Goal: Transaction & Acquisition: Obtain resource

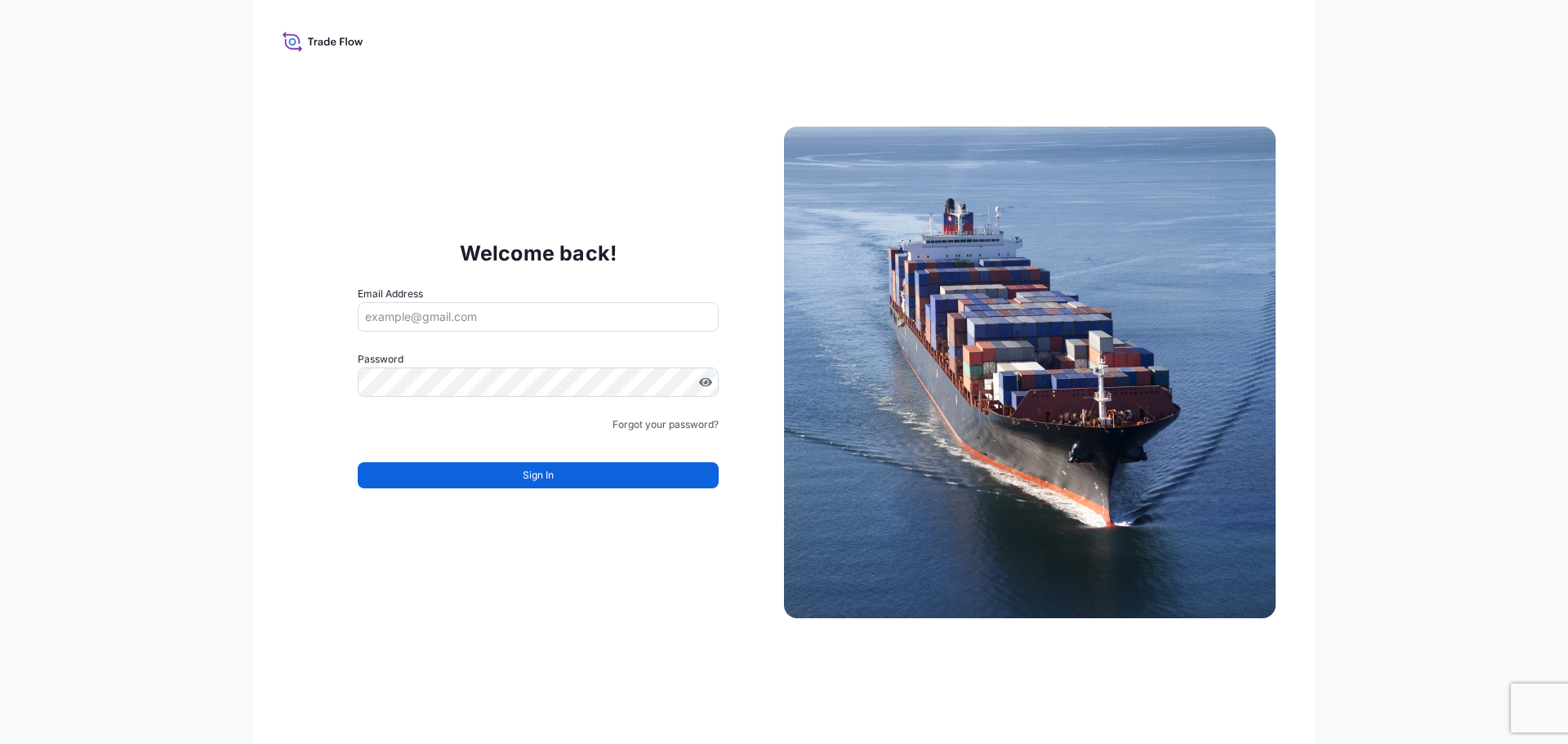
click at [647, 315] on input "Email Address" at bounding box center [538, 316] width 361 height 29
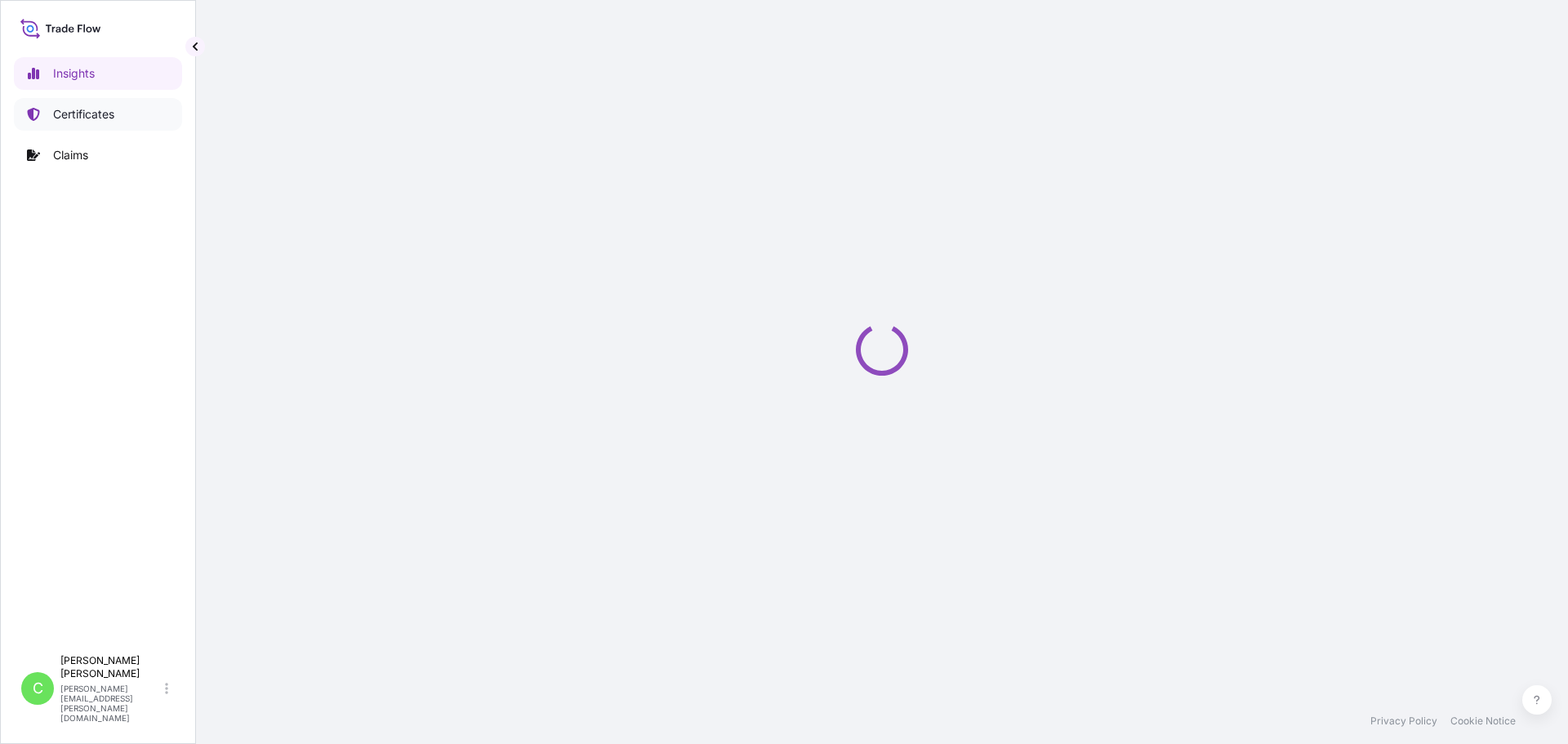
click at [86, 124] on link "Certificates" at bounding box center [98, 114] width 168 height 33
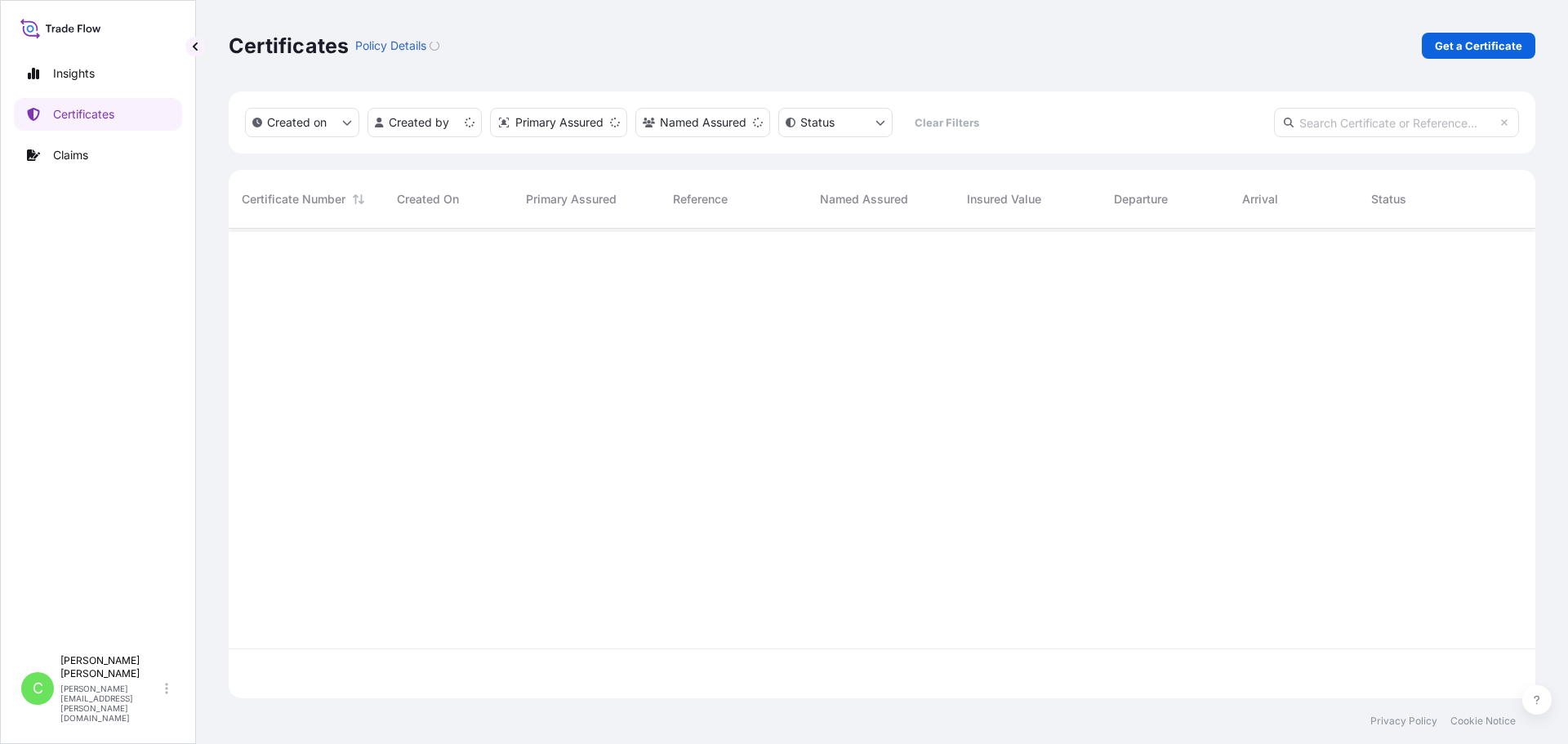
scroll to position [467, 1294]
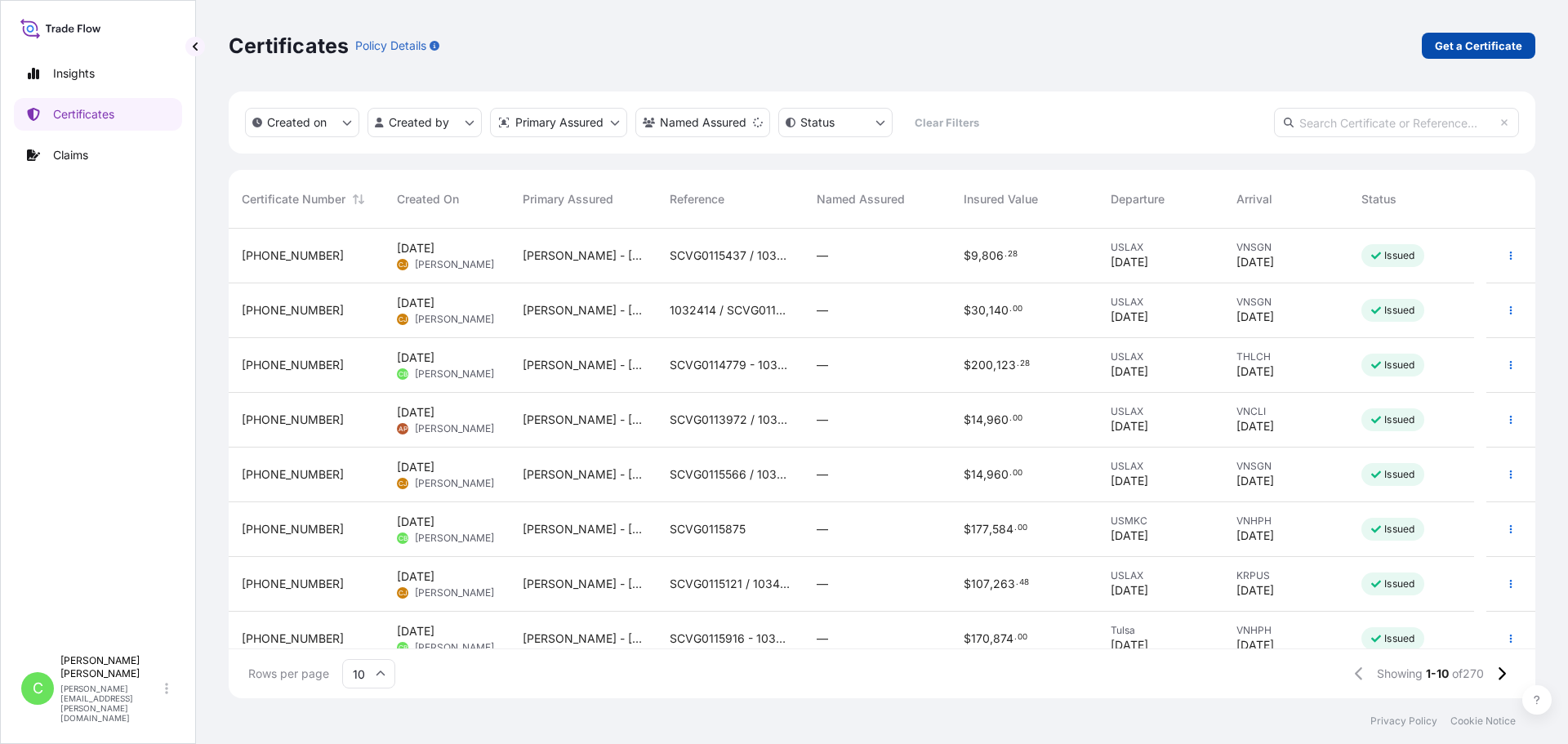
click at [1484, 46] on p "Get a Certificate" at bounding box center [1478, 45] width 87 height 16
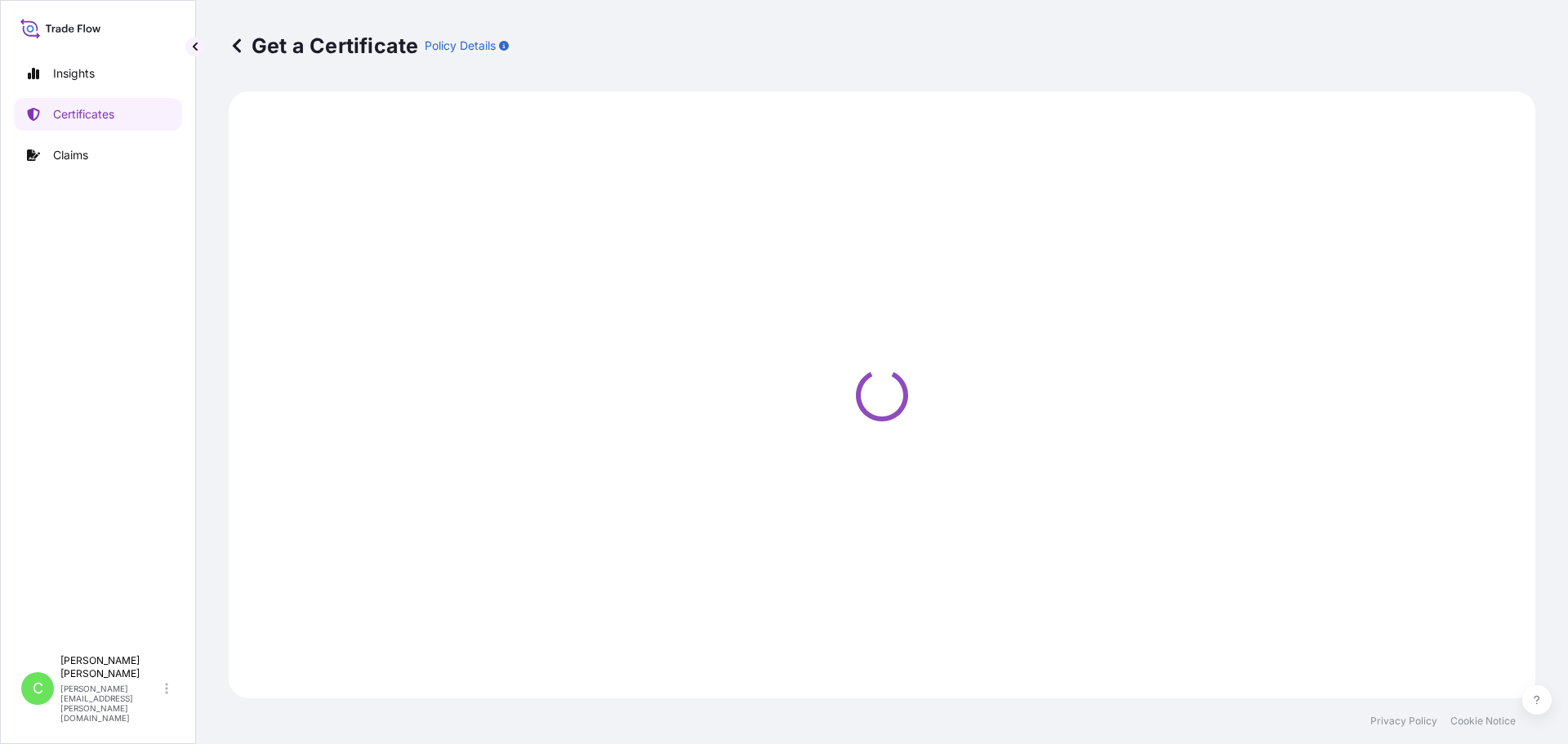
select select "Sea"
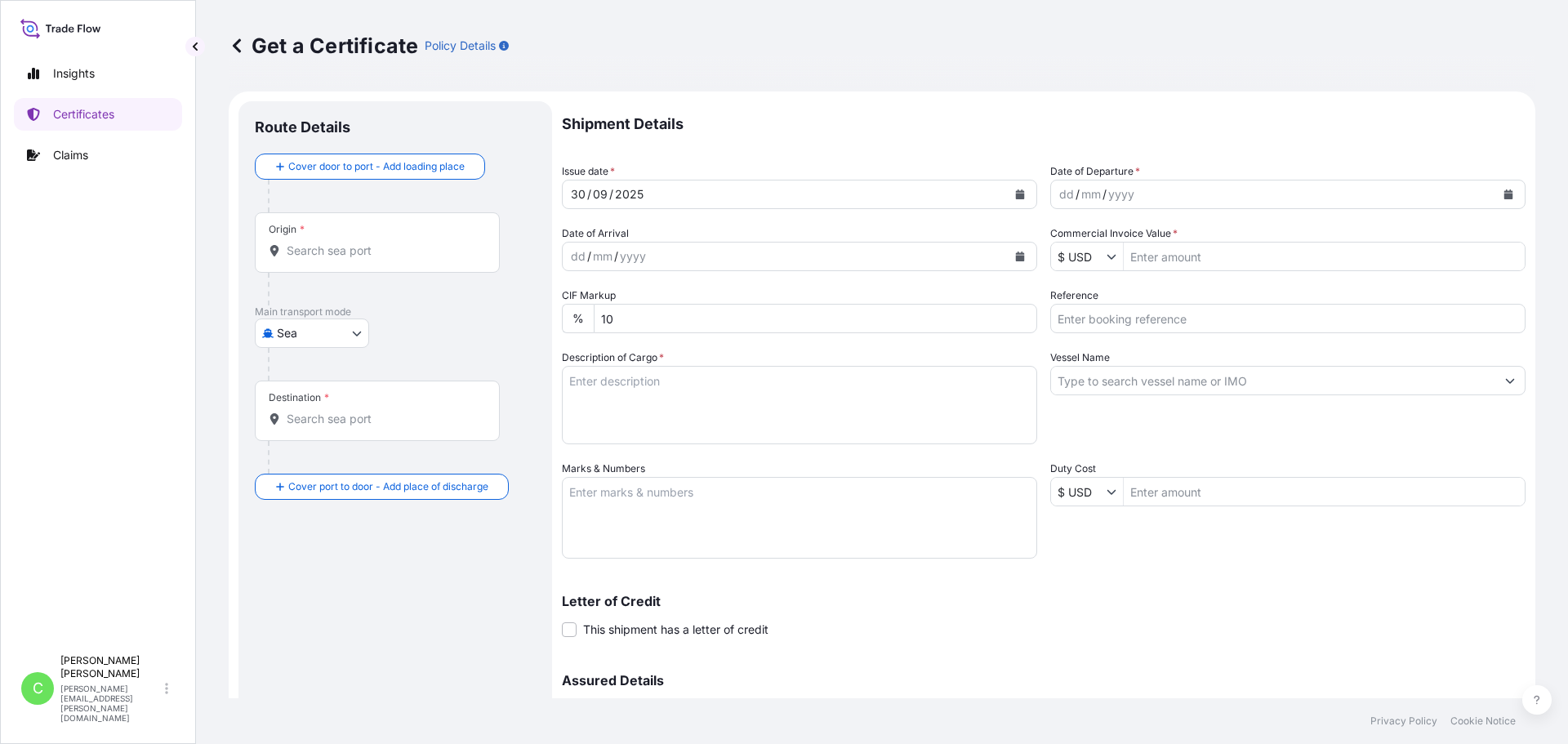
click at [1017, 195] on icon "Calendar" at bounding box center [1021, 194] width 9 height 9
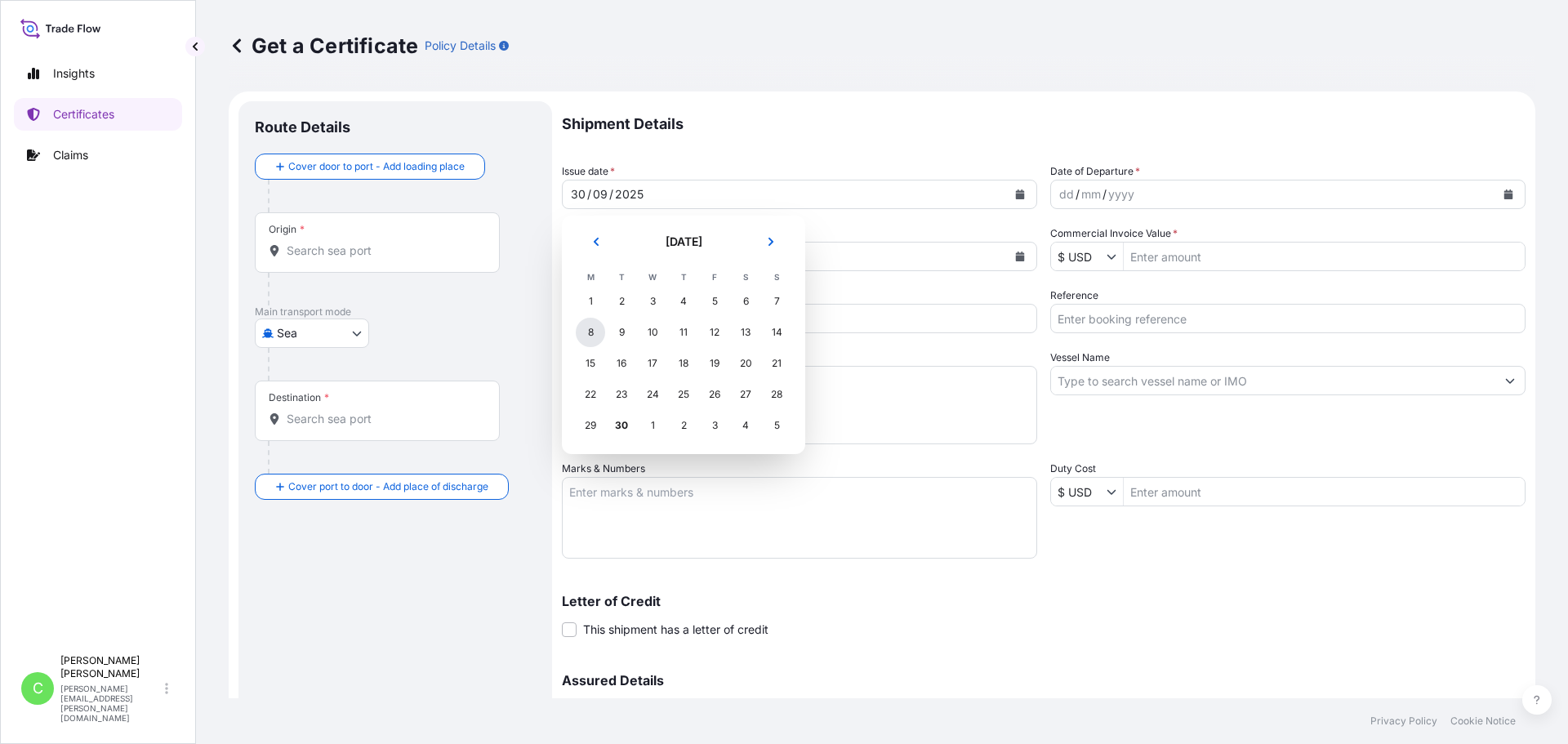
click at [589, 332] on div "8" at bounding box center [590, 332] width 29 height 29
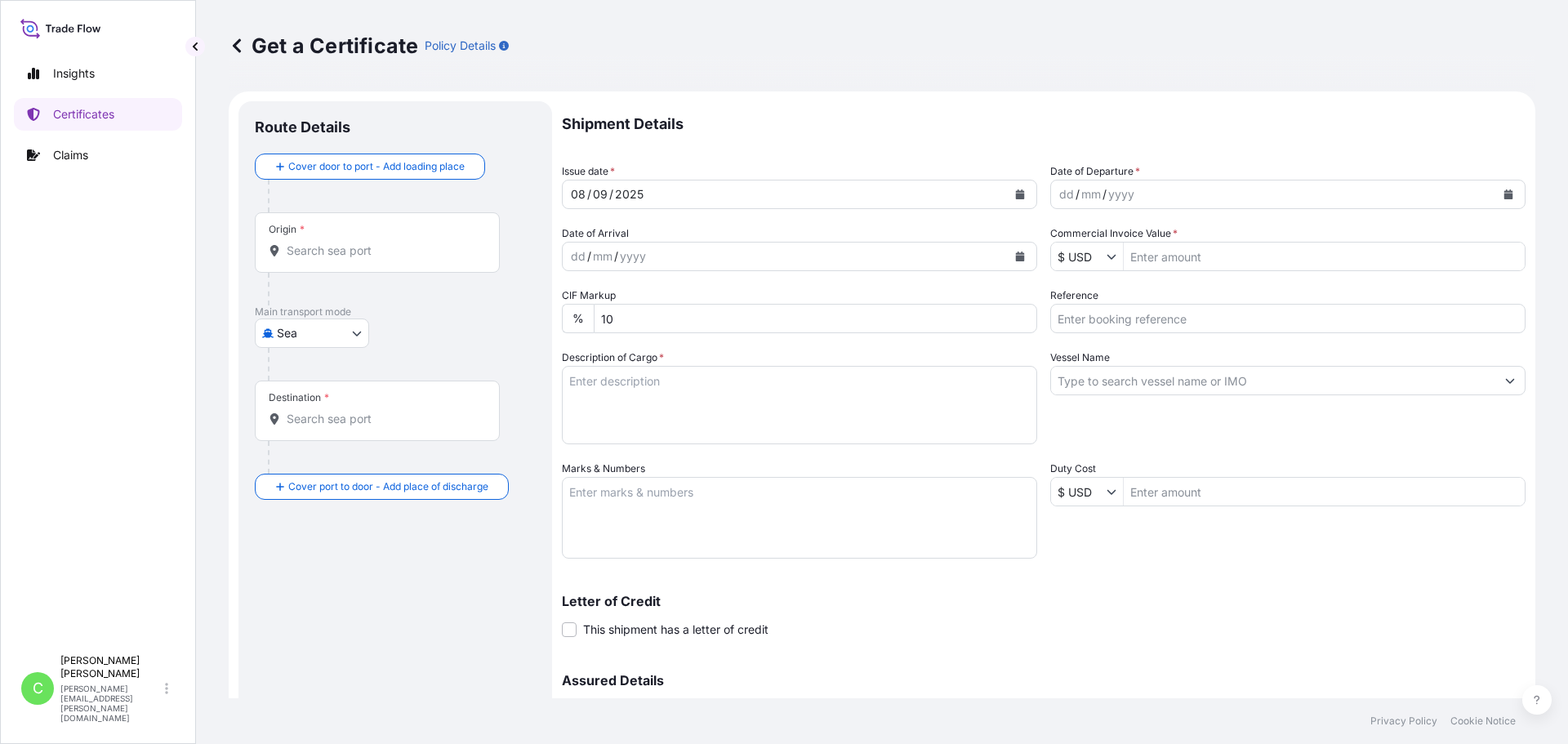
click at [1496, 199] on button "Calendar" at bounding box center [1509, 195] width 26 height 26
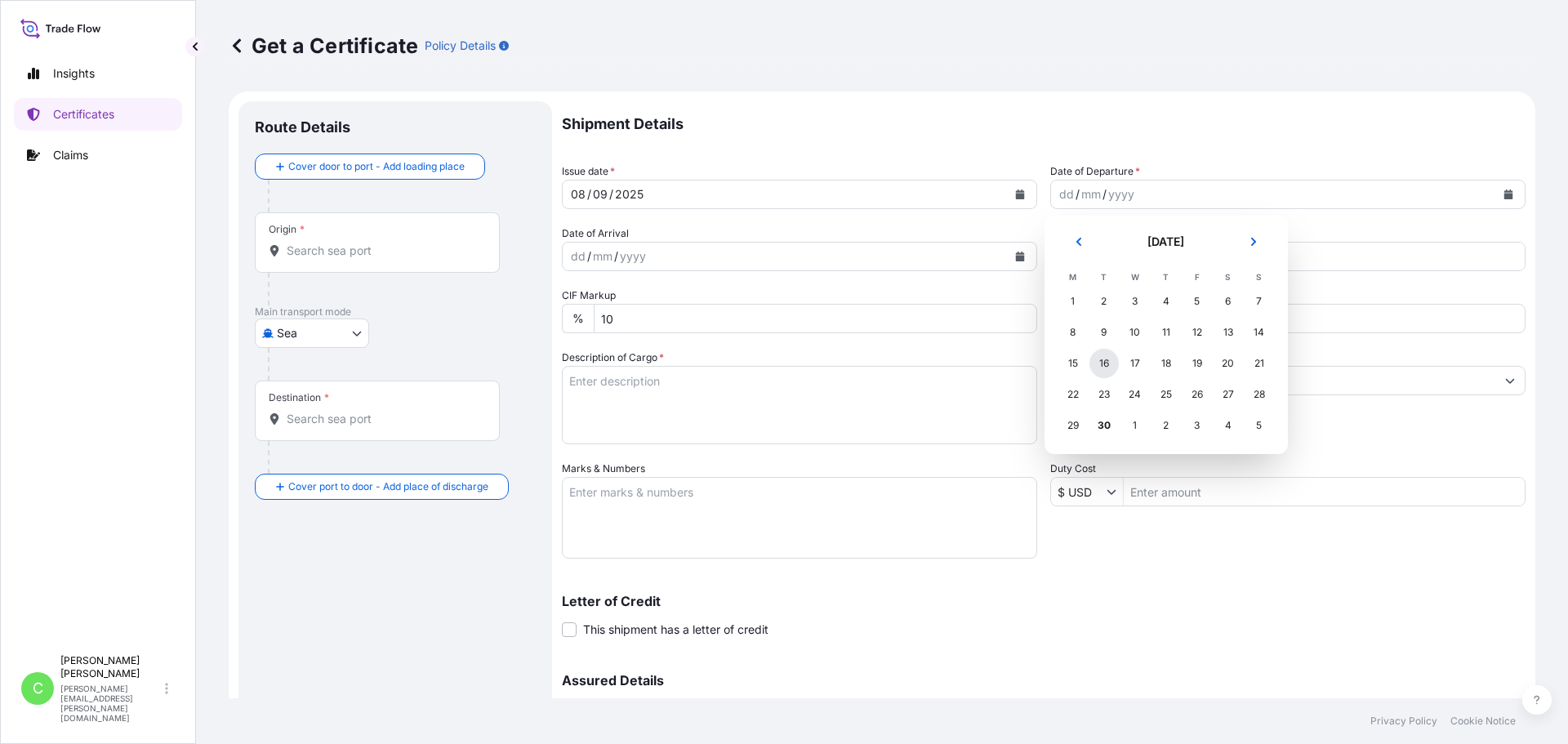
click at [1105, 359] on div "16" at bounding box center [1103, 363] width 29 height 29
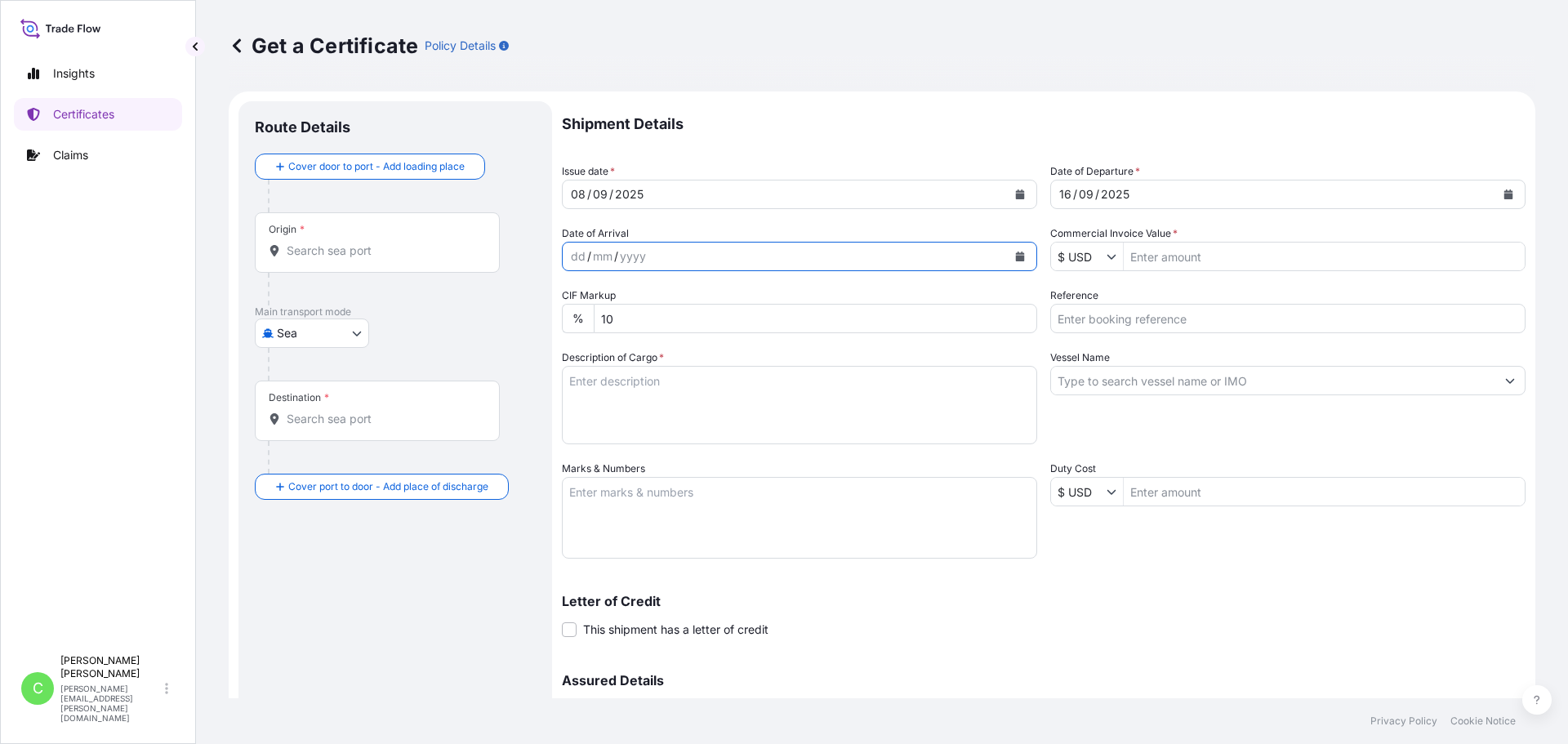
click at [1007, 255] on button "Calendar" at bounding box center [1020, 257] width 26 height 26
click at [1022, 258] on button "Calendar" at bounding box center [1020, 257] width 26 height 26
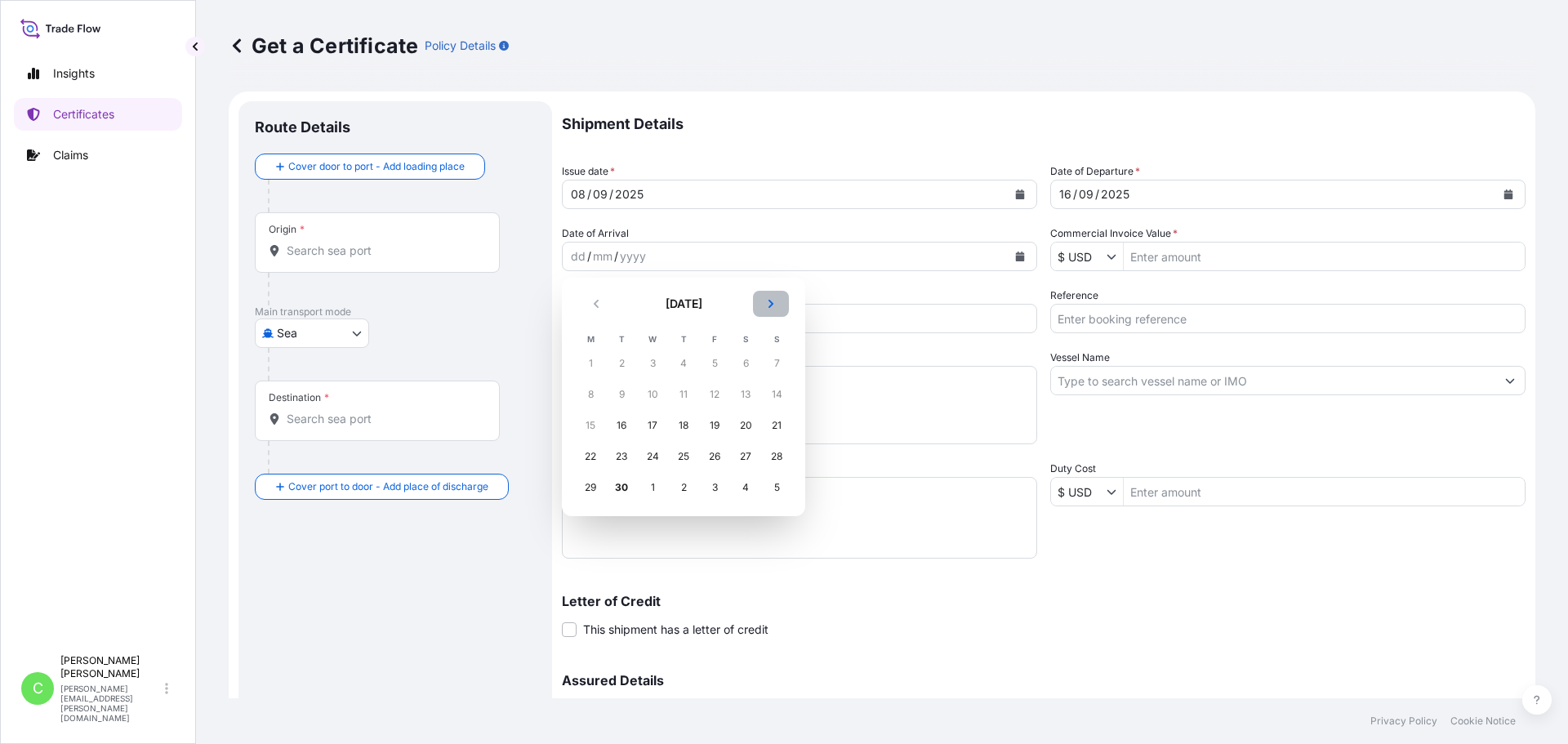
click at [774, 307] on icon "Next" at bounding box center [770, 304] width 9 height 9
click at [685, 428] on div "16" at bounding box center [683, 425] width 29 height 29
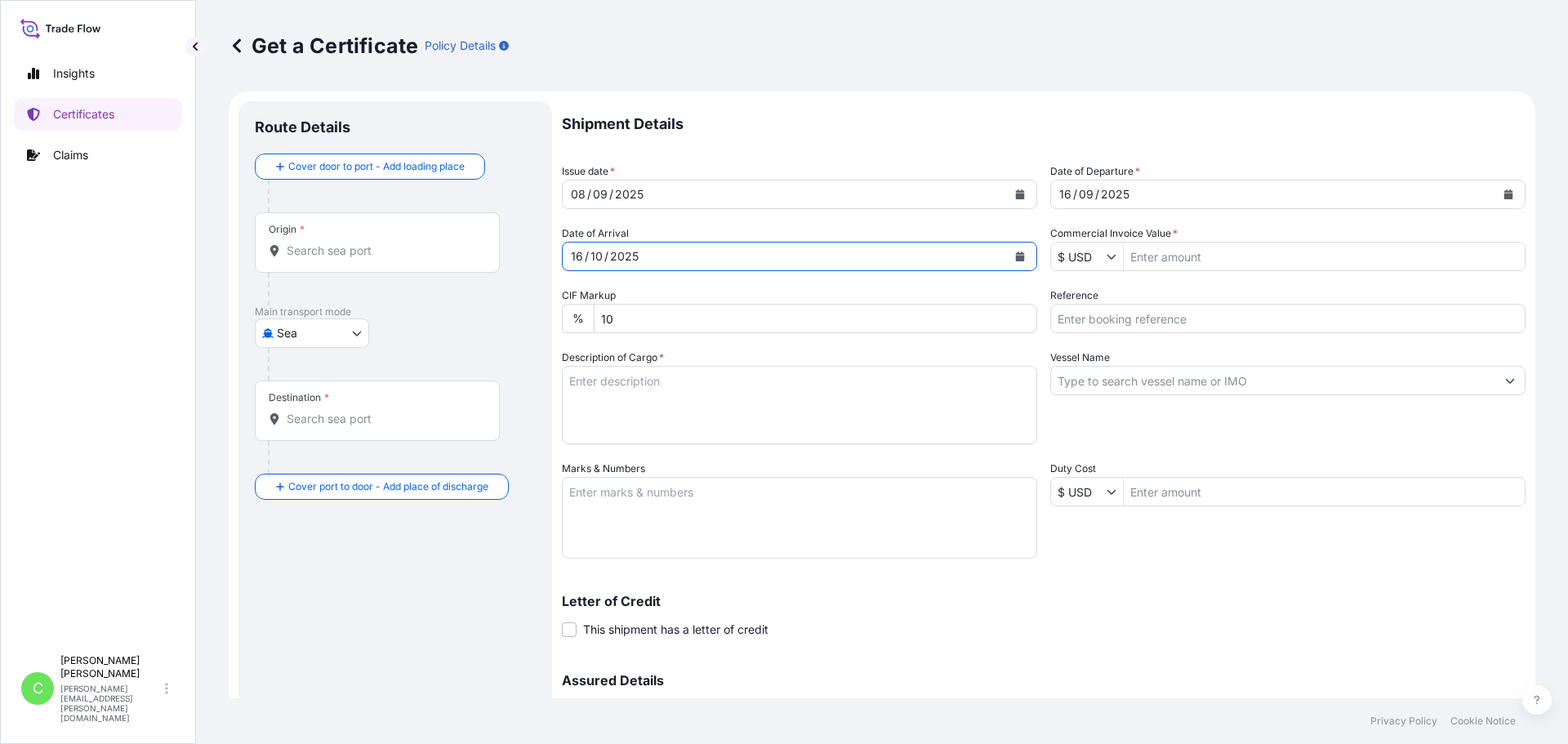
click at [1242, 262] on input "Commercial Invoice Value *" at bounding box center [1324, 256] width 401 height 29
click at [1164, 262] on input "Commercial Invoice Value *" at bounding box center [1324, 256] width 401 height 29
type input "13,905"
drag, startPoint x: 1151, startPoint y: 328, endPoint x: 879, endPoint y: 319, distance: 272.1
click at [1151, 328] on input "Reference" at bounding box center [1287, 318] width 475 height 29
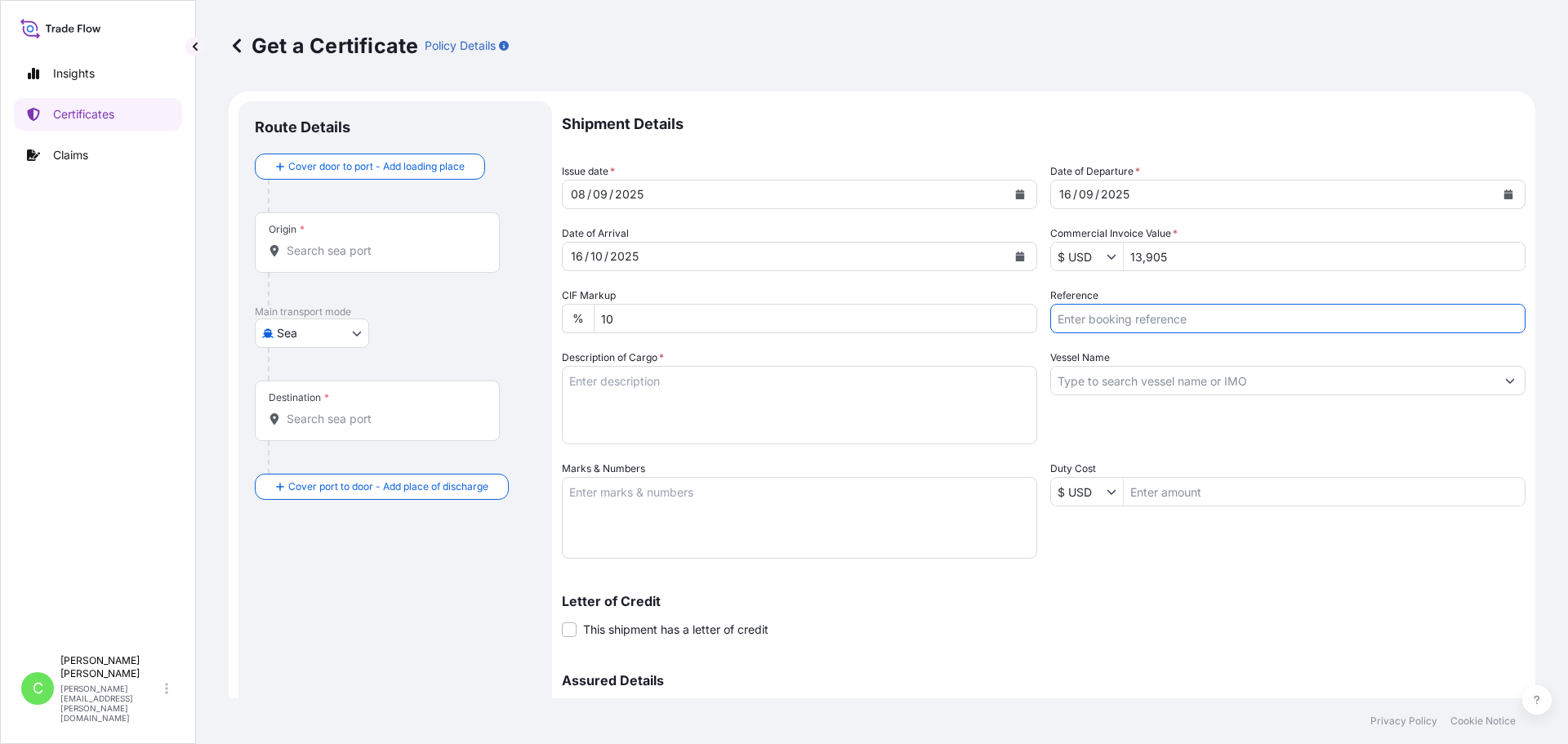
click at [1151, 313] on input "Reference" at bounding box center [1287, 318] width 475 height 29
paste input "SCVG0115688"
type input "SCVG0115688 - 1034499"
click at [647, 392] on textarea "Description of Cargo *" at bounding box center [799, 404] width 475 height 78
click at [697, 388] on textarea "Description of Cargo *" at bounding box center [799, 404] width 475 height 78
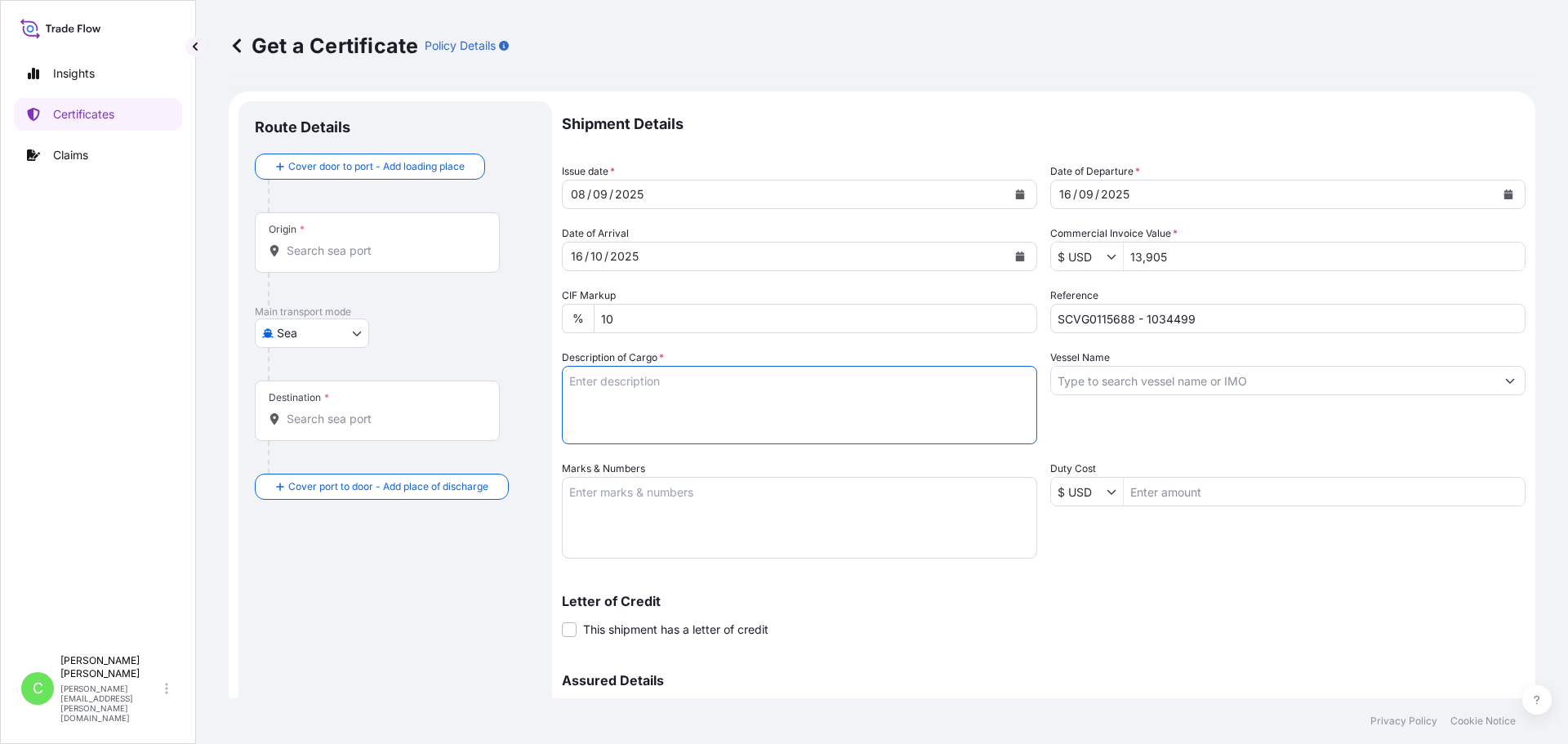
paste textarea "CELLULON R-88,214KG,DRUM"
type textarea "CELLULON R-88,214KG,DRUM"
click at [763, 528] on textarea "Marks & Numbers" at bounding box center [799, 517] width 475 height 82
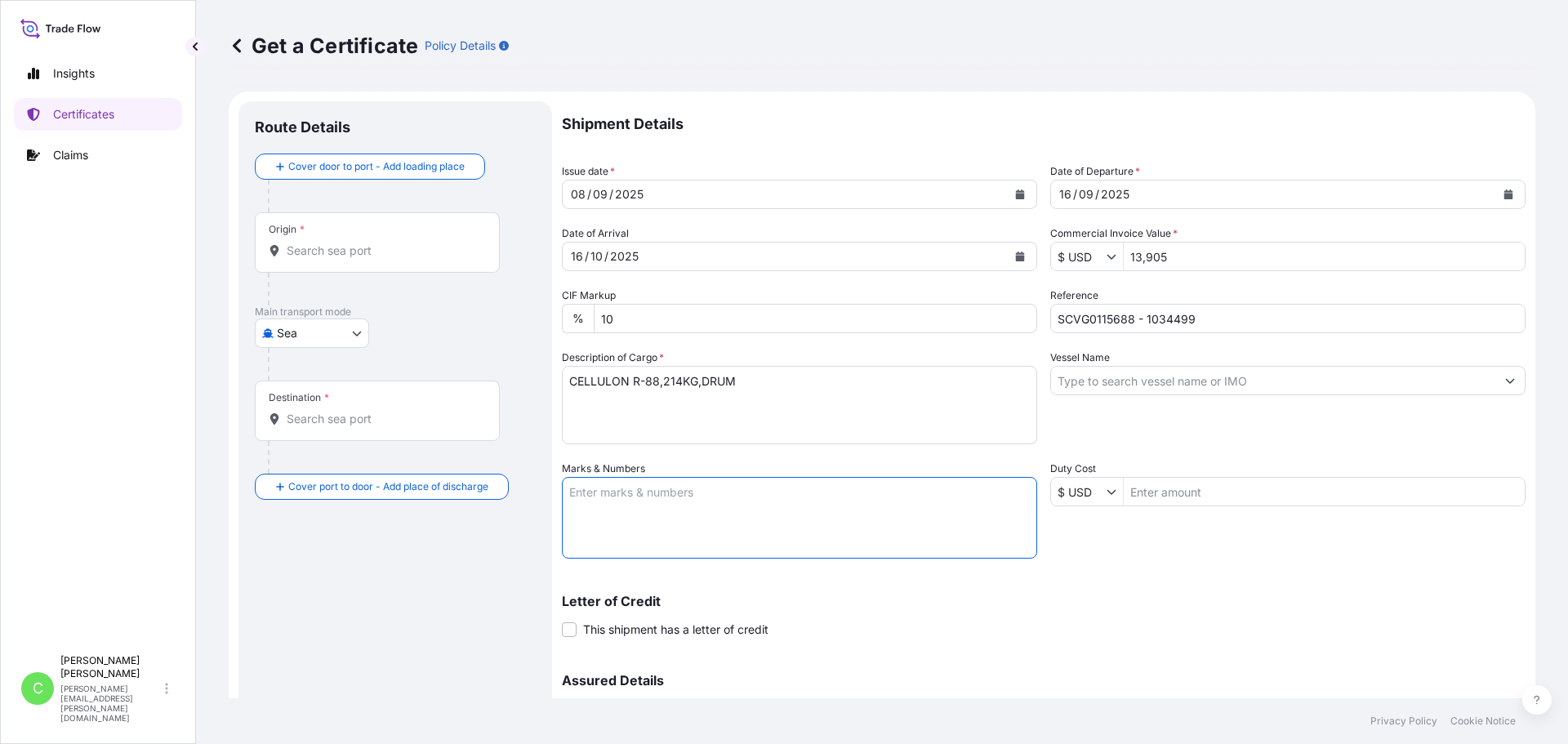
paste textarea "Azelis Shanghai Co.Ltd. P/O No.: PO238010667 Shanghai Port Shanghai, China"
type textarea "Azelis Shanghai Co.Ltd. P/O No.: PO238010667 Shanghai Port Shanghai, China"
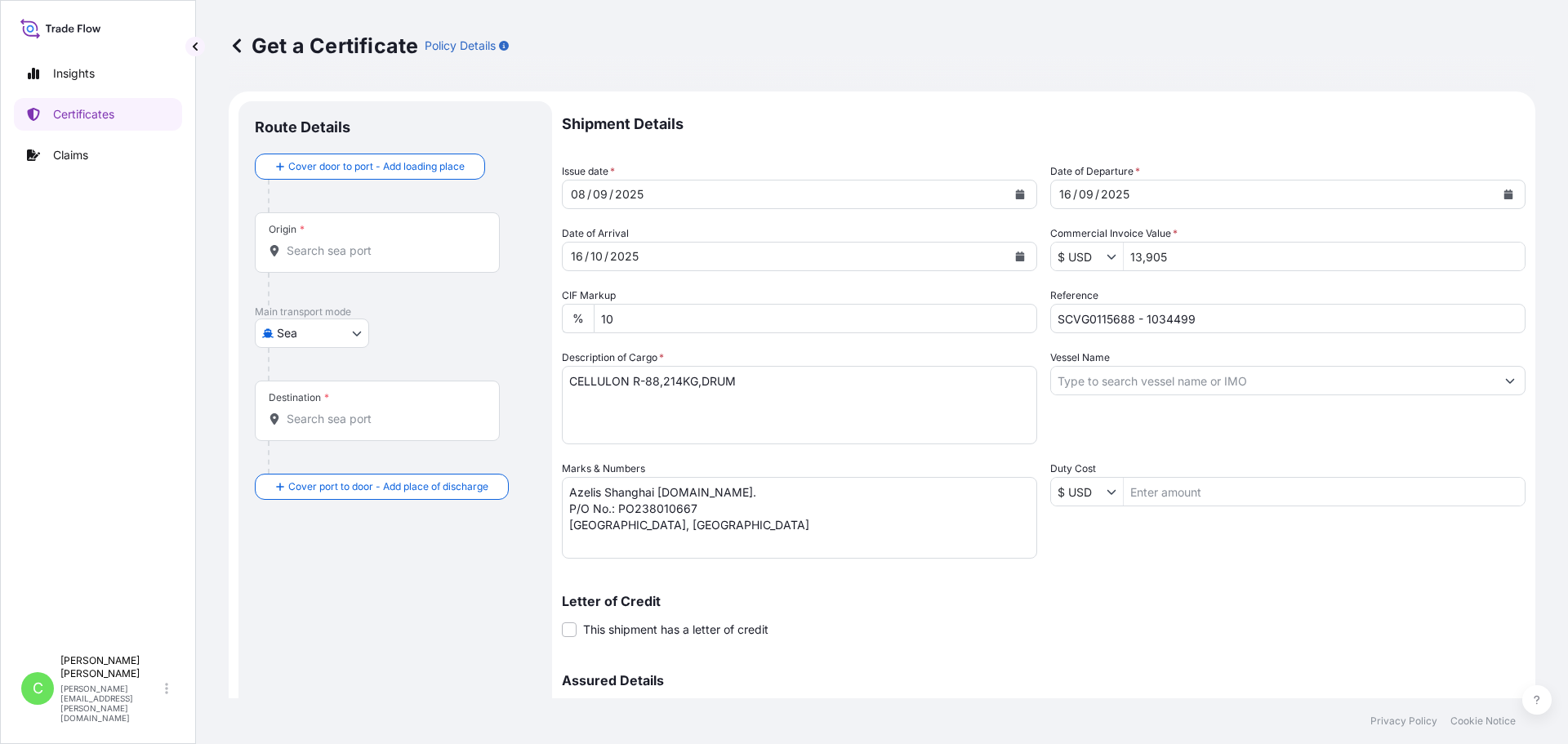
click at [1183, 386] on input "Vessel Name" at bounding box center [1273, 380] width 444 height 29
click at [1275, 376] on input "Vessel Name" at bounding box center [1273, 380] width 444 height 29
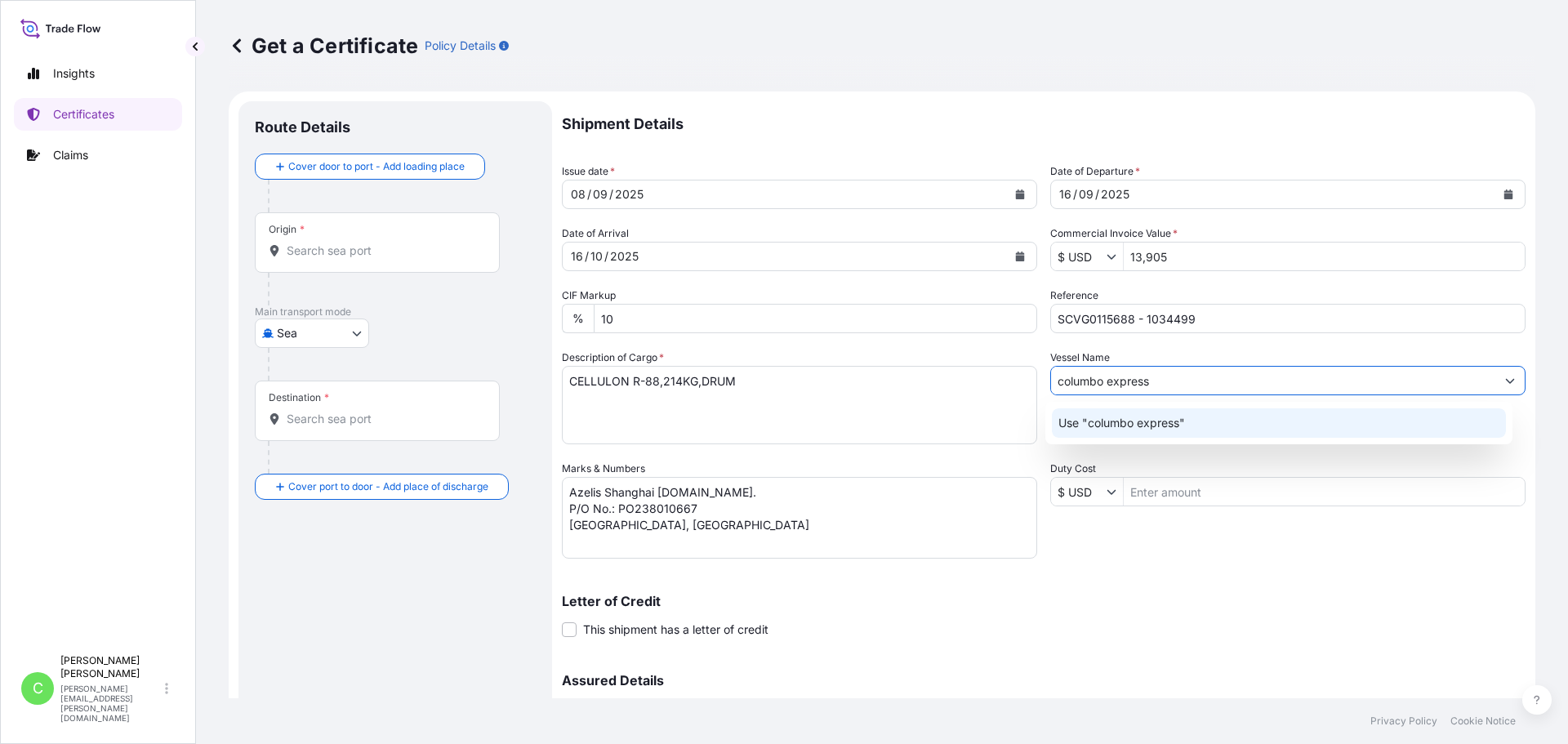
click at [1149, 424] on p "Use "columbo express"" at bounding box center [1121, 422] width 127 height 16
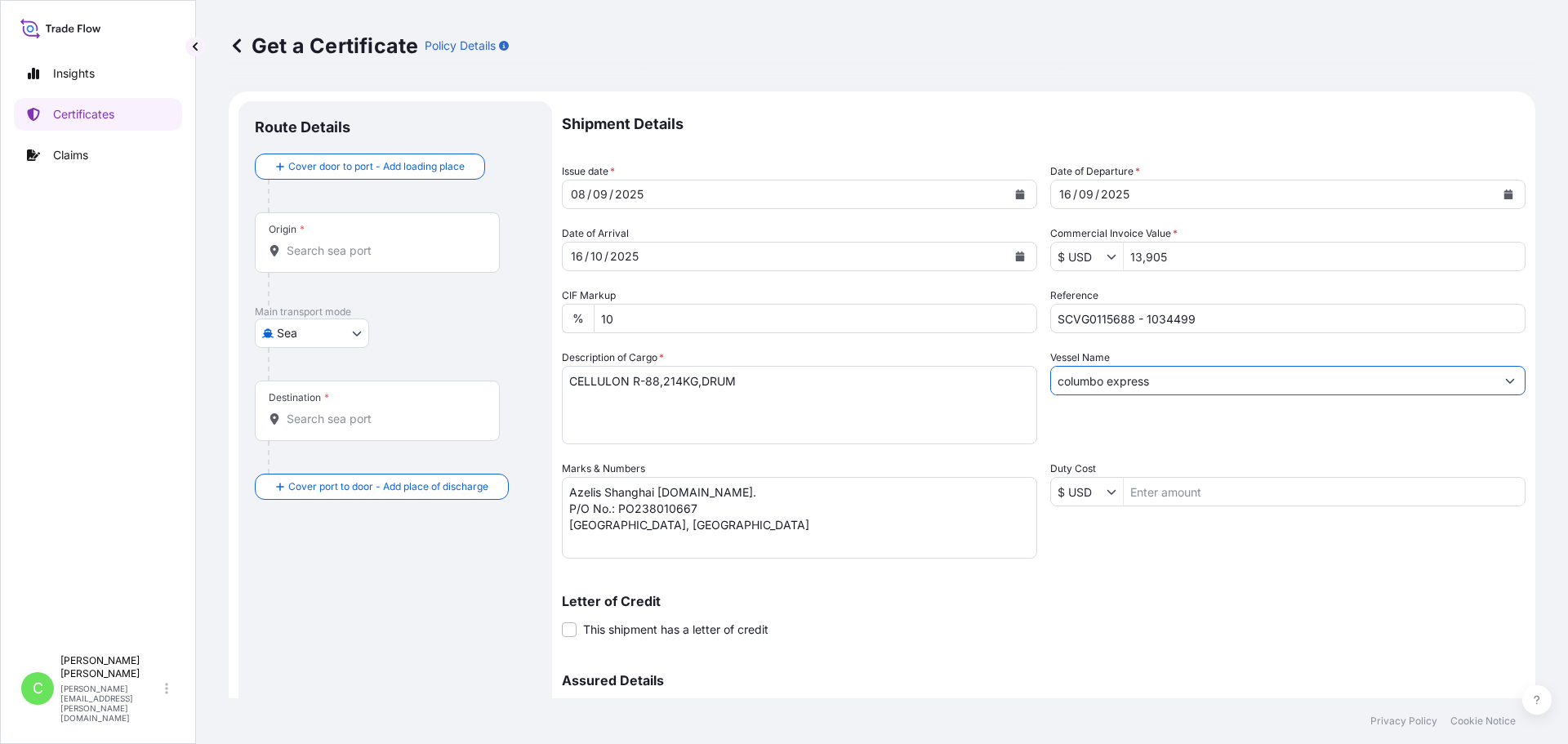
drag, startPoint x: 1157, startPoint y: 385, endPoint x: 846, endPoint y: 392, distance: 311.1
click at [847, 391] on div "Shipment Details Issue date * 08 / 09 / 2025 Date of Departure * 16 / 09 / 2025…" at bounding box center [1043, 459] width 963 height 716
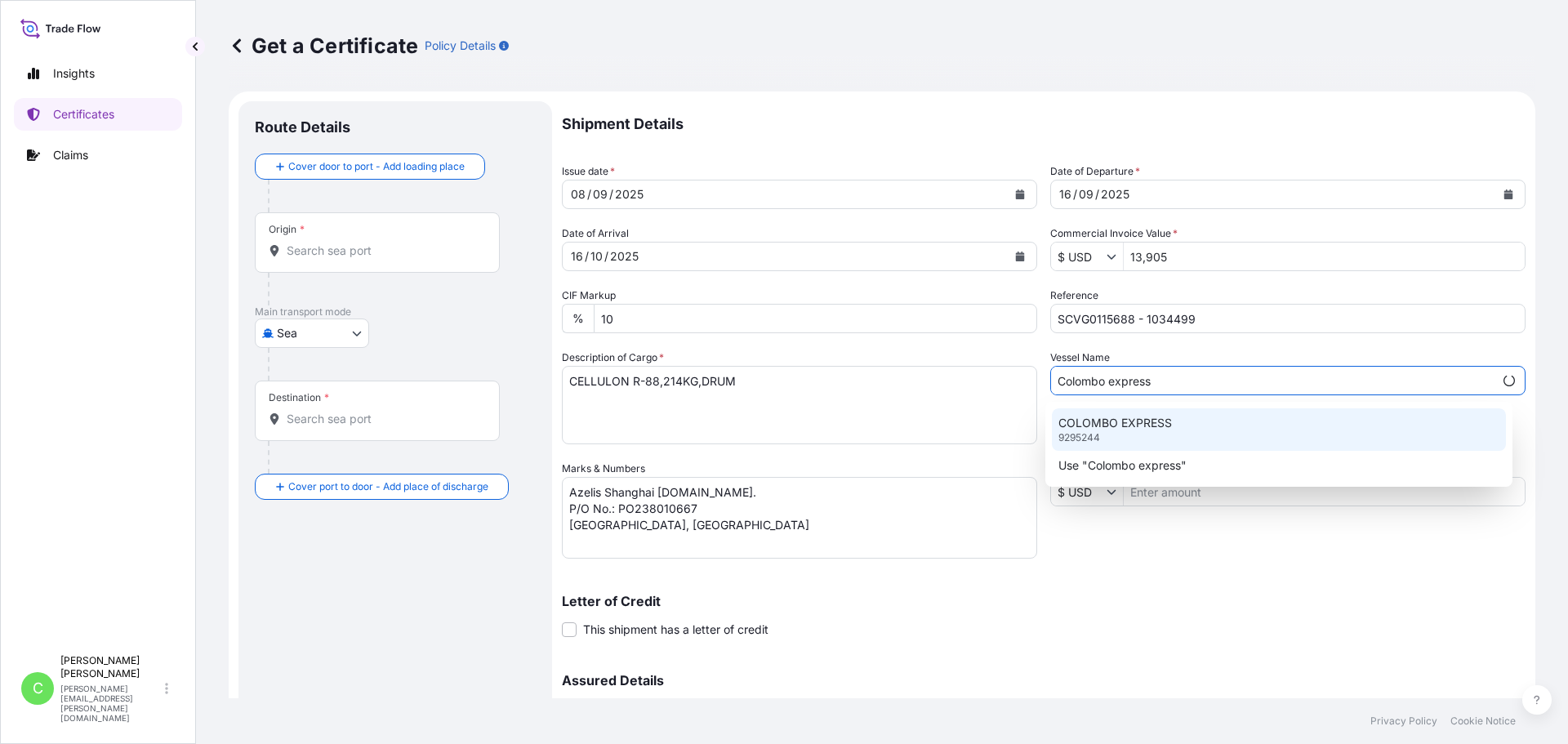
click at [1236, 419] on div "COLOMBO EXPRESS 9295244" at bounding box center [1279, 429] width 455 height 42
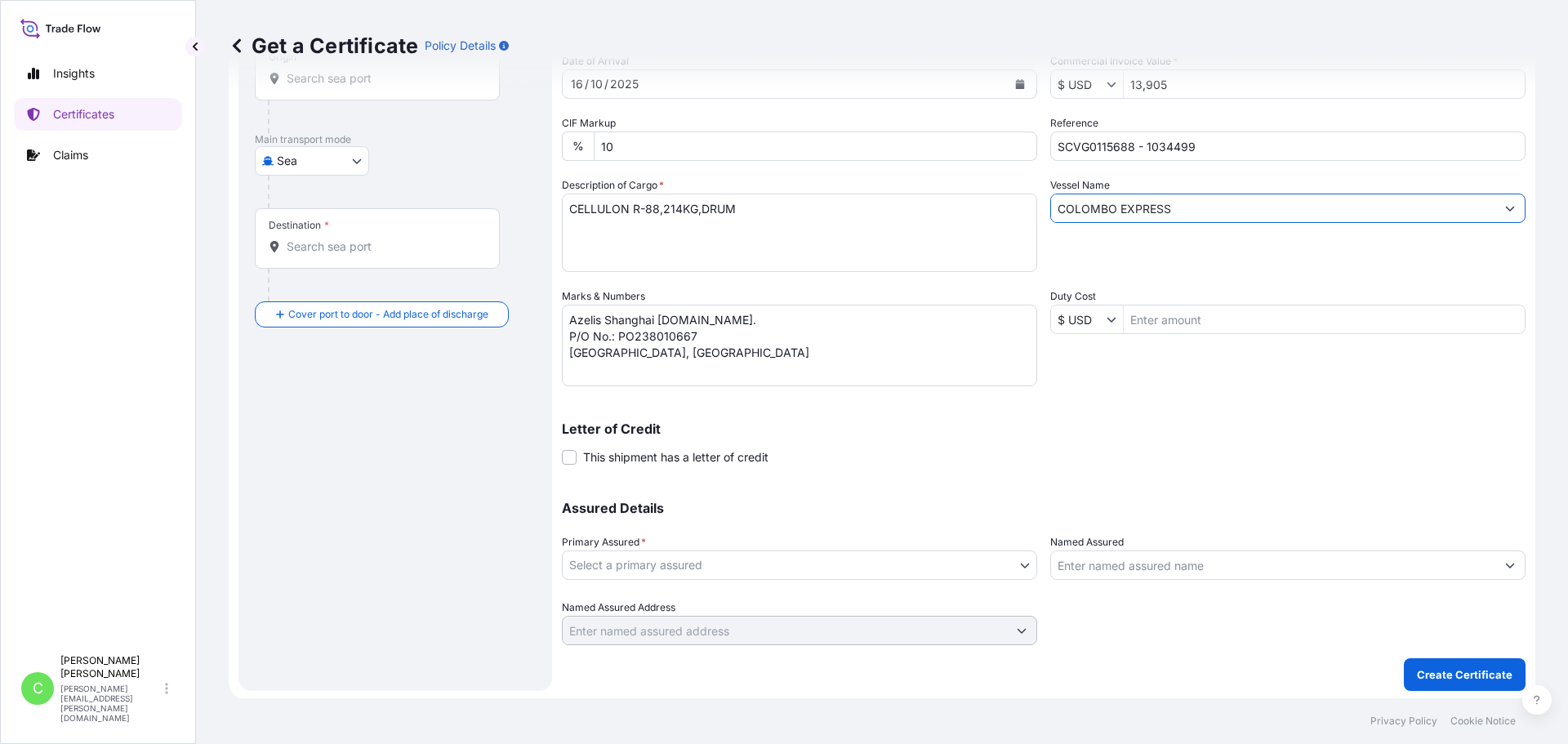
scroll to position [175, 0]
type input "COLOMBO EXPRESS"
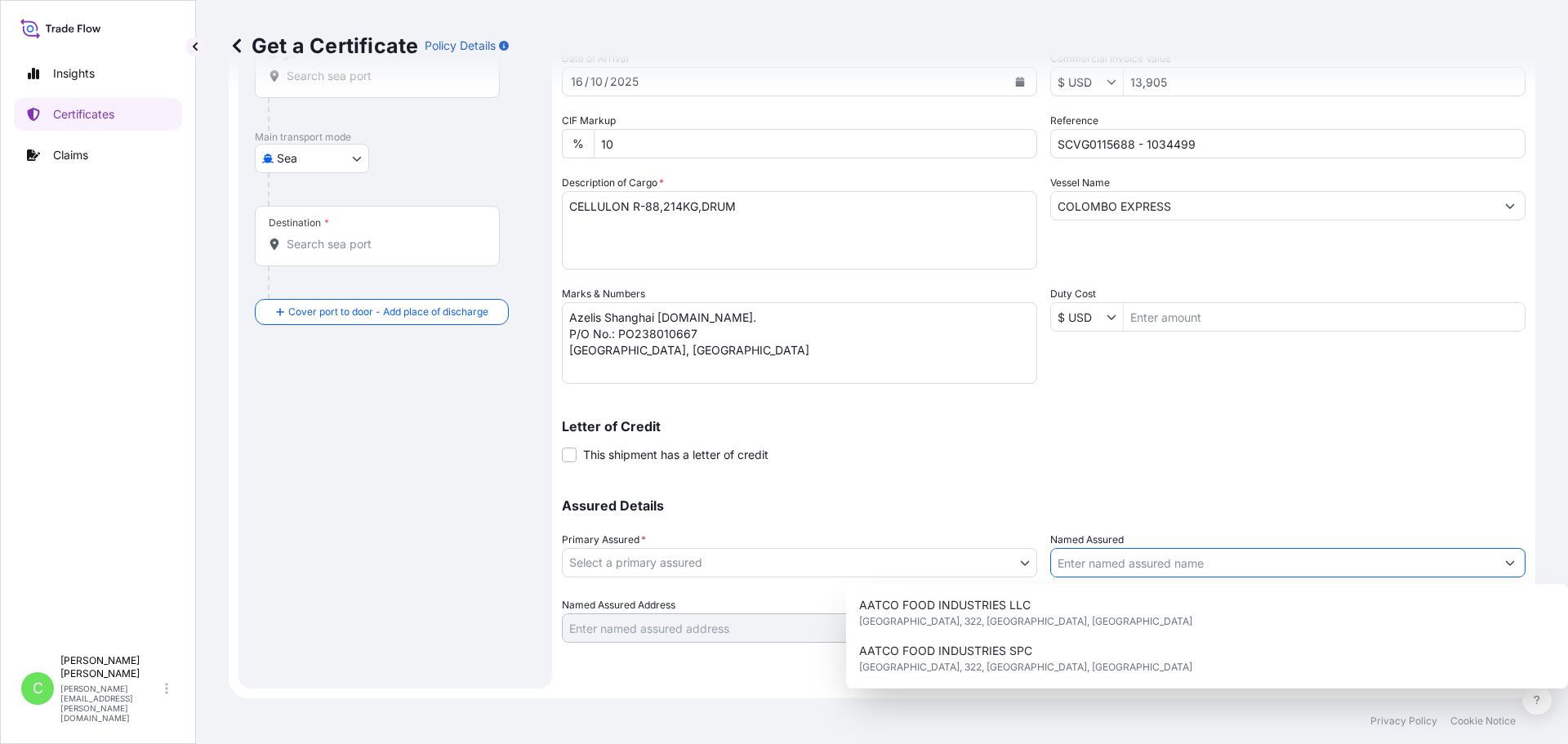
click at [1218, 559] on input "Named Assured" at bounding box center [1273, 562] width 444 height 29
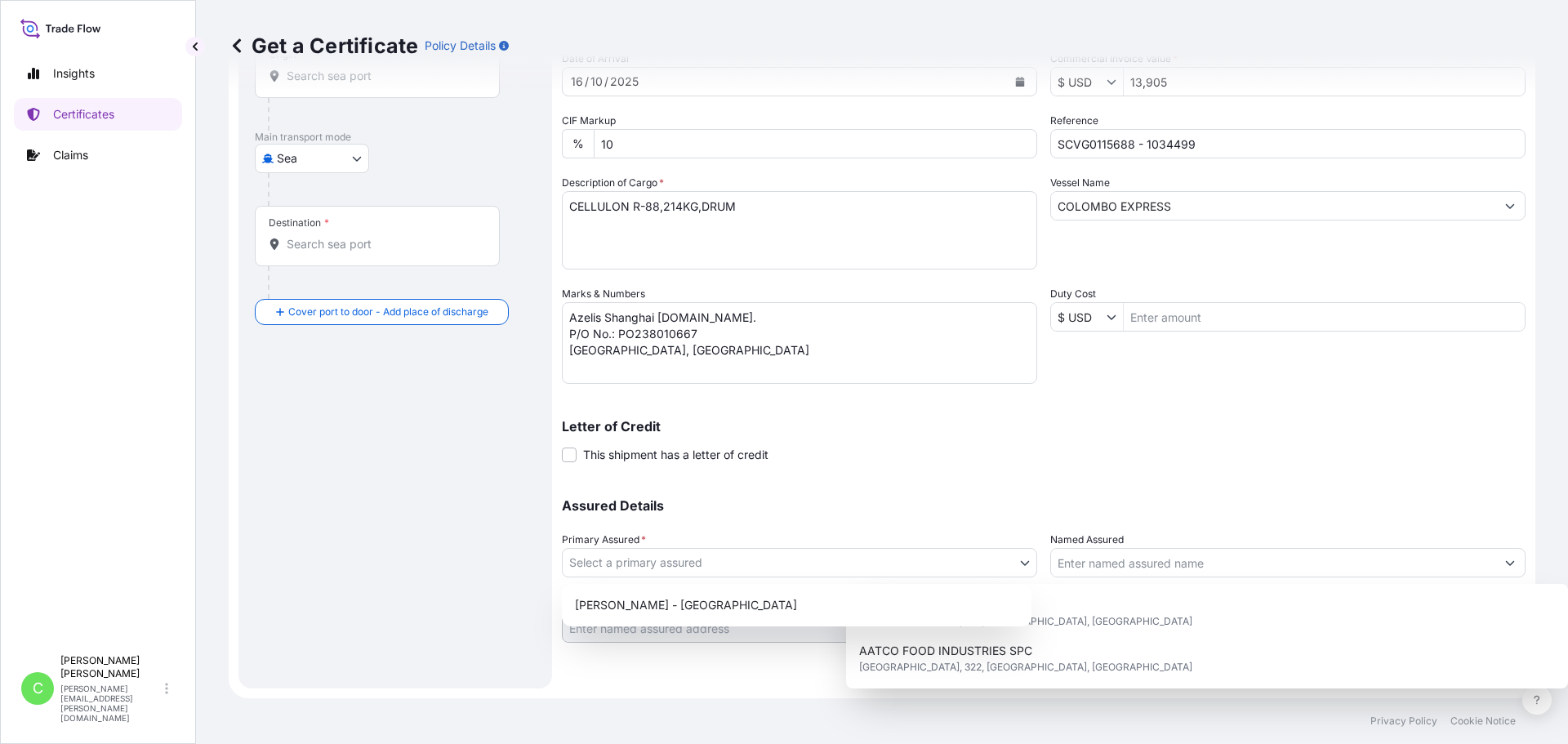
click at [849, 550] on body "15 options available. Insights Certificates Claims C Cameron Baker cameron.bake…" at bounding box center [784, 372] width 1568 height 744
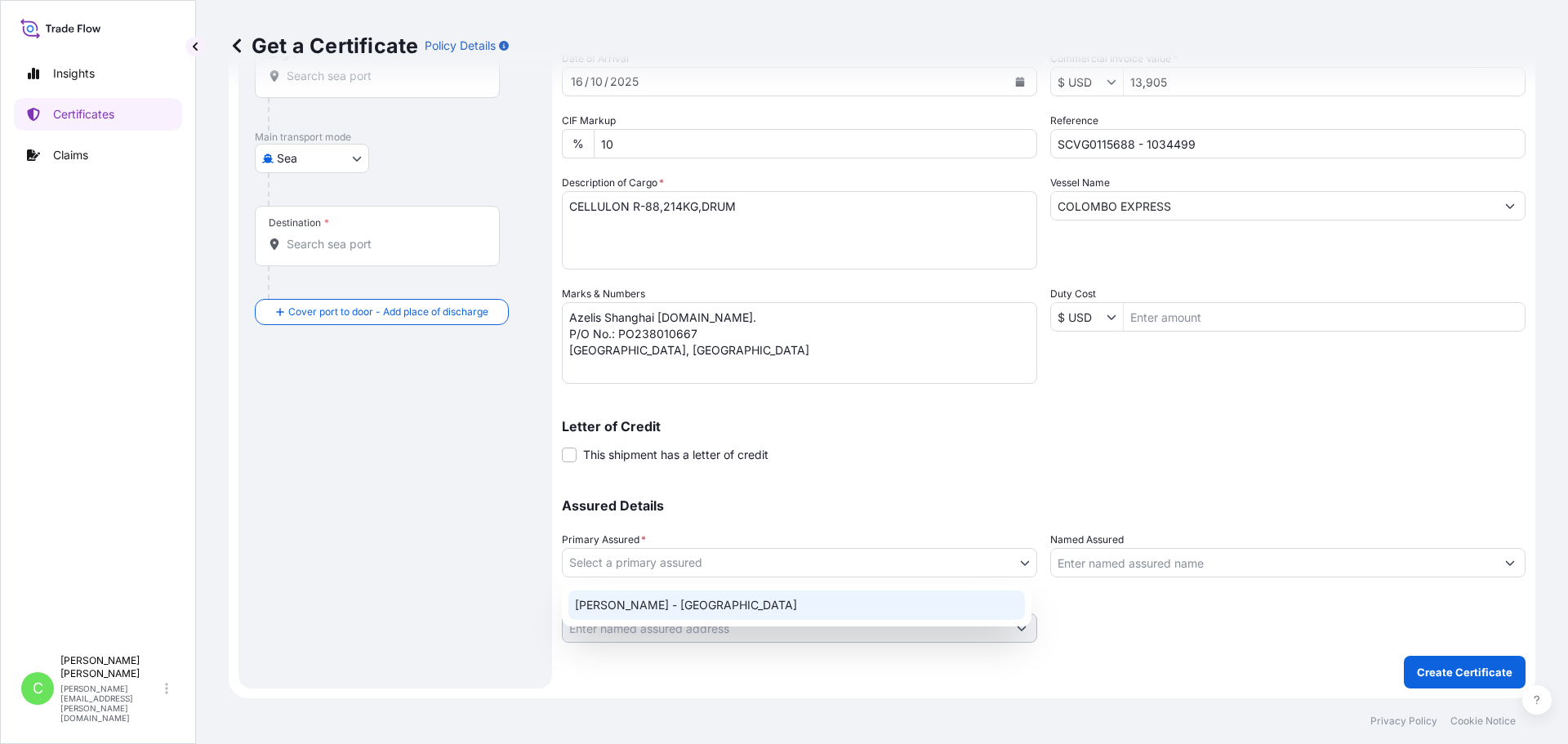
click at [621, 606] on div "CP Kelco - USA" at bounding box center [796, 605] width 456 height 29
select select "31650"
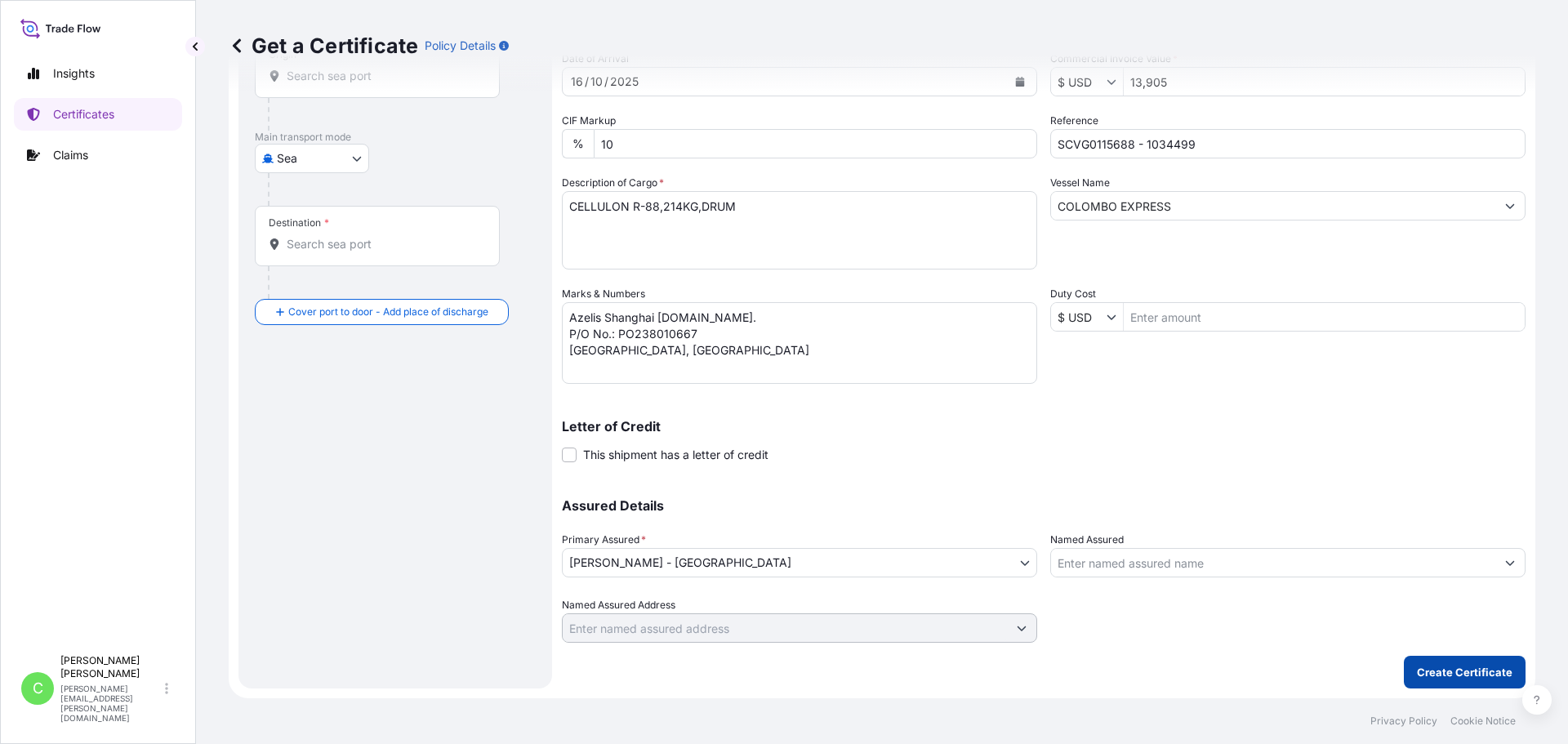
click at [1465, 674] on p "Create Certificate" at bounding box center [1465, 672] width 96 height 16
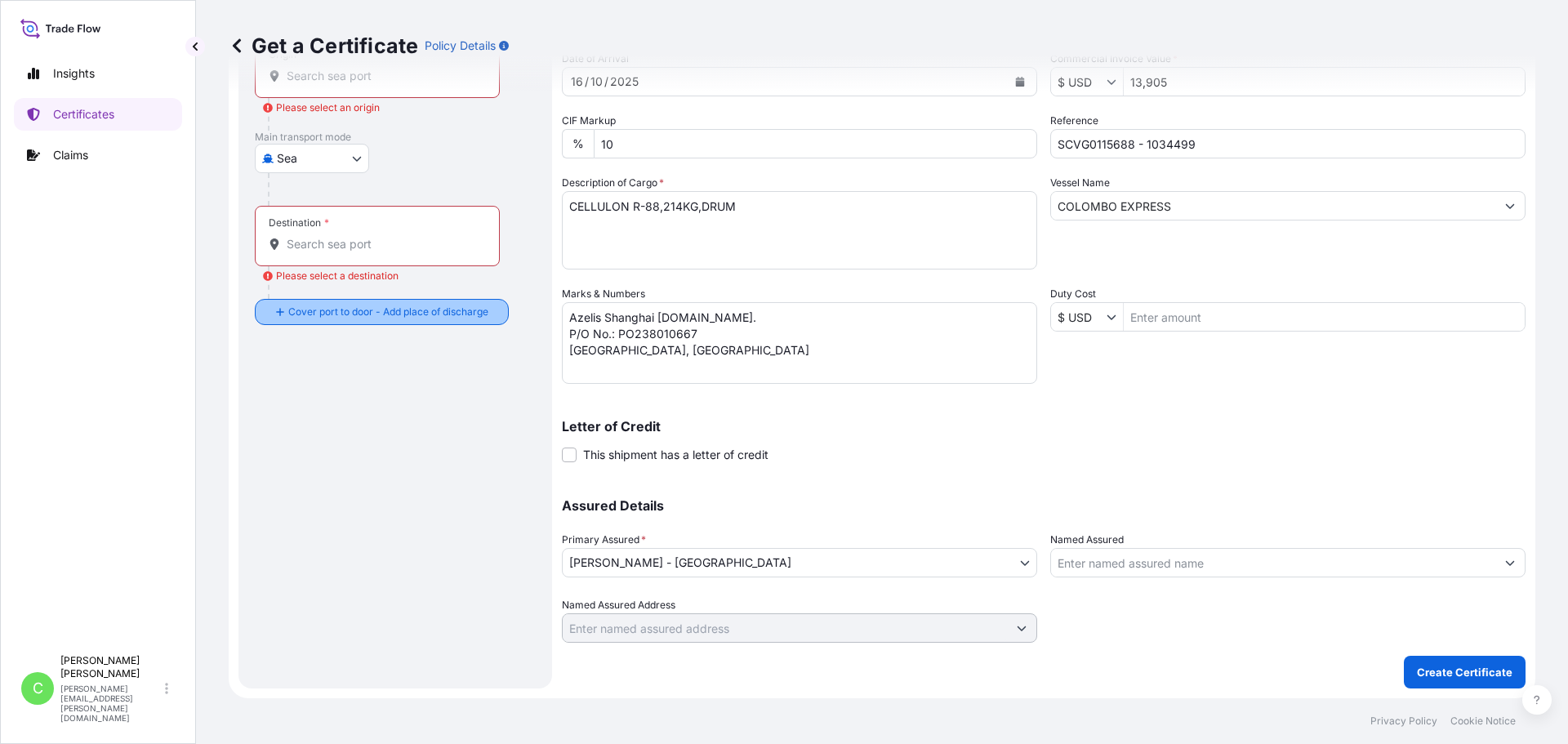
scroll to position [0, 0]
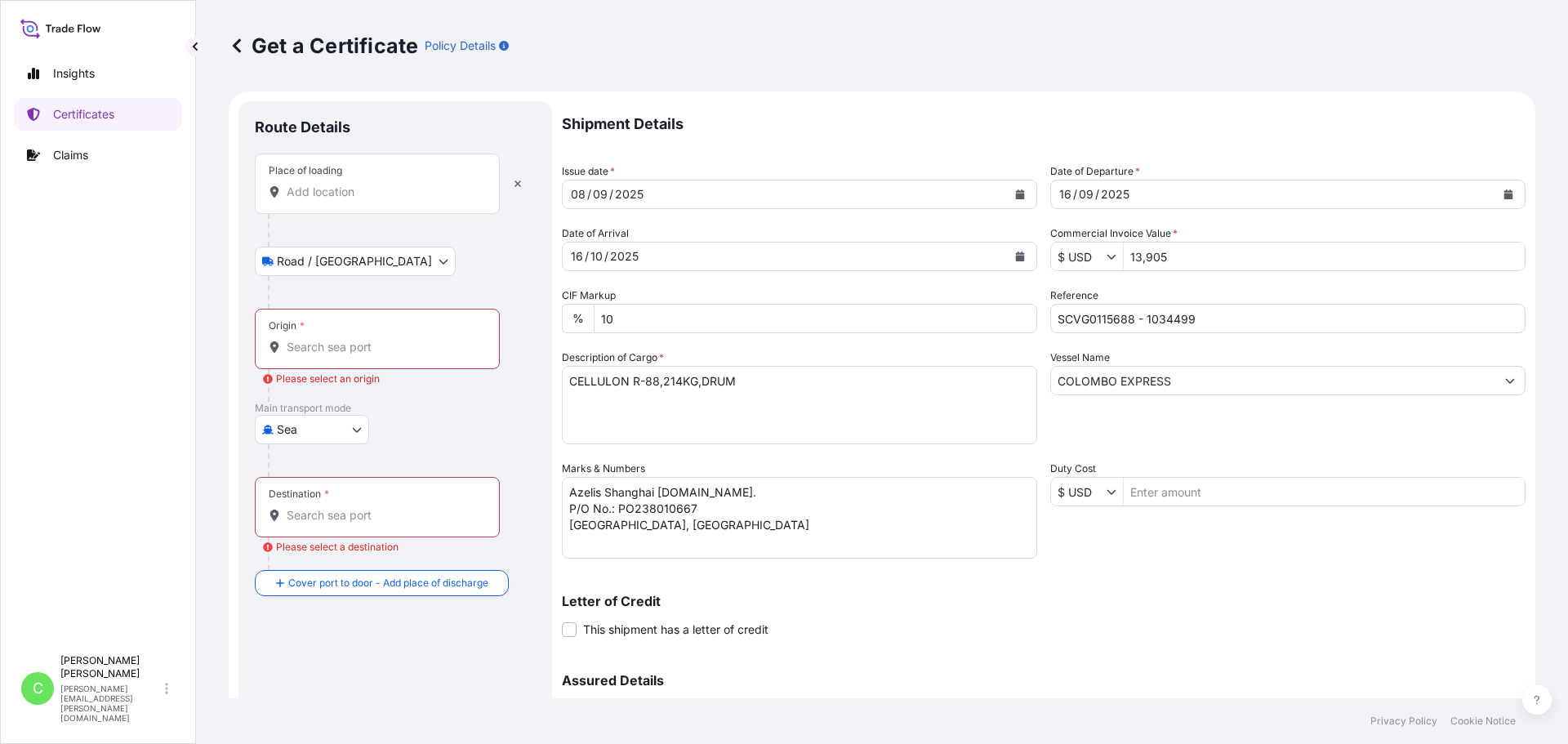
click at [331, 193] on input "Place of loading" at bounding box center [383, 191] width 193 height 16
click at [323, 201] on div "Place of loading" at bounding box center [377, 183] width 245 height 60
click at [323, 200] on input "Place of loading" at bounding box center [383, 191] width 193 height 16
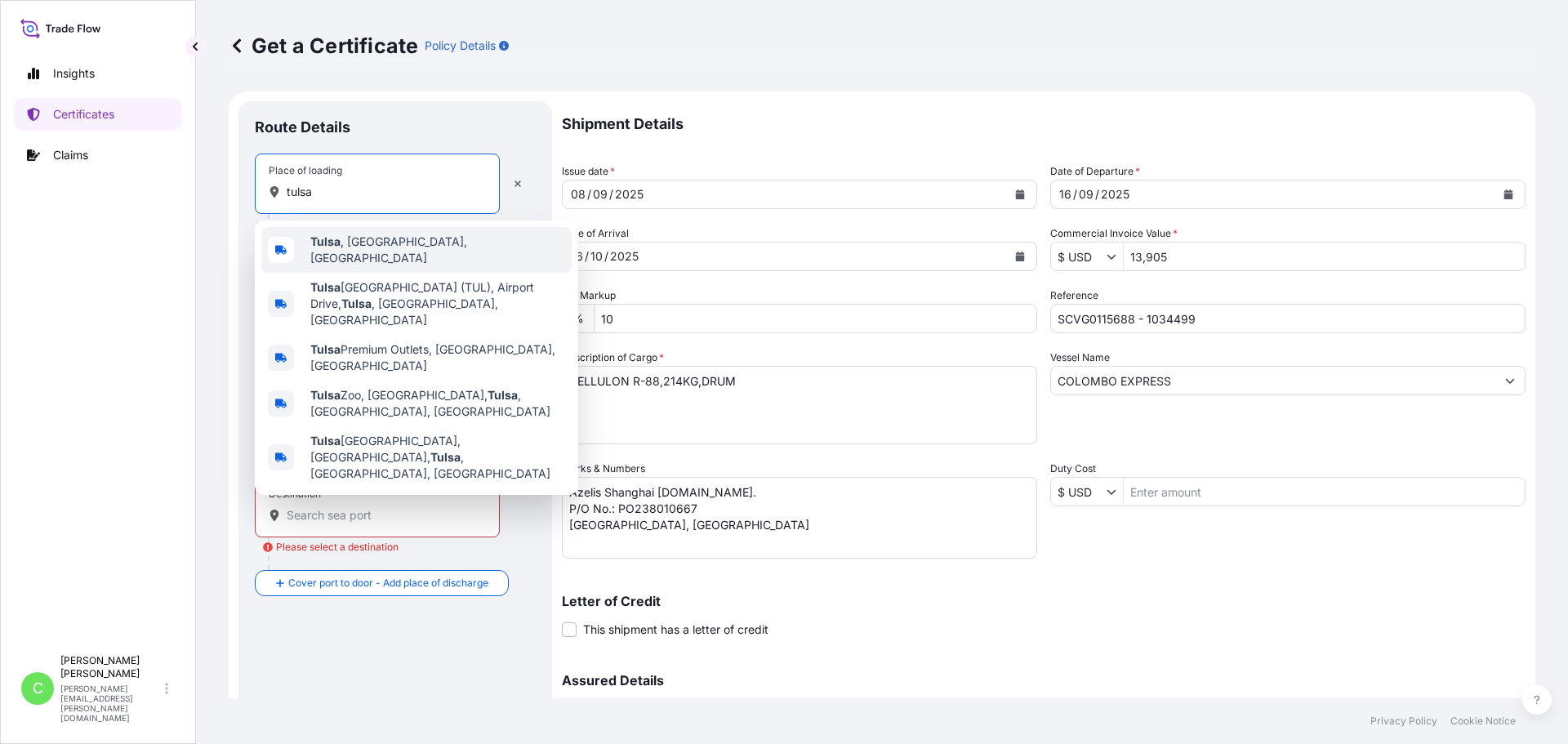
click at [356, 250] on span "Tulsa , OK, USA" at bounding box center [437, 249] width 255 height 33
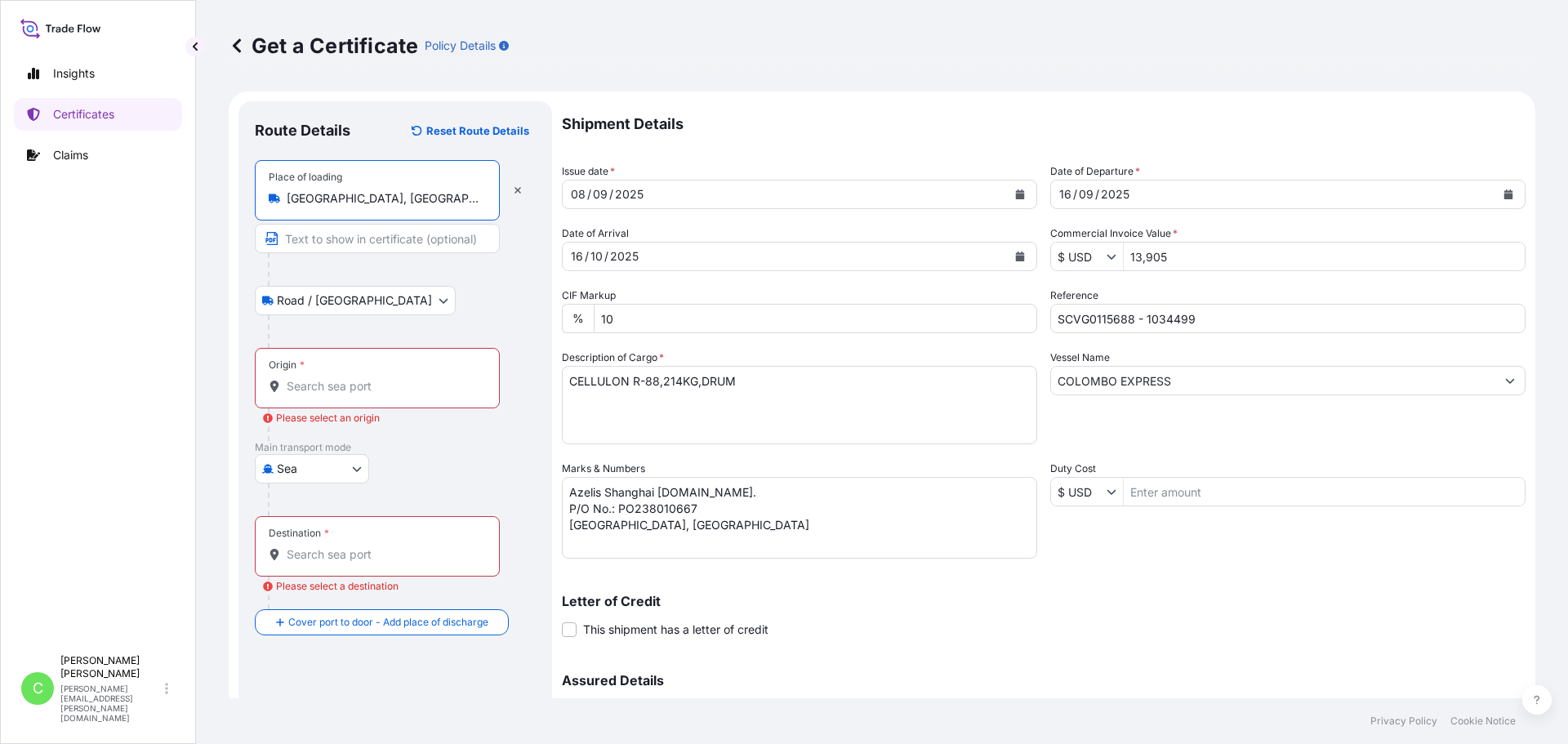
click at [336, 384] on input "Origin * Please select an origin" at bounding box center [383, 386] width 193 height 16
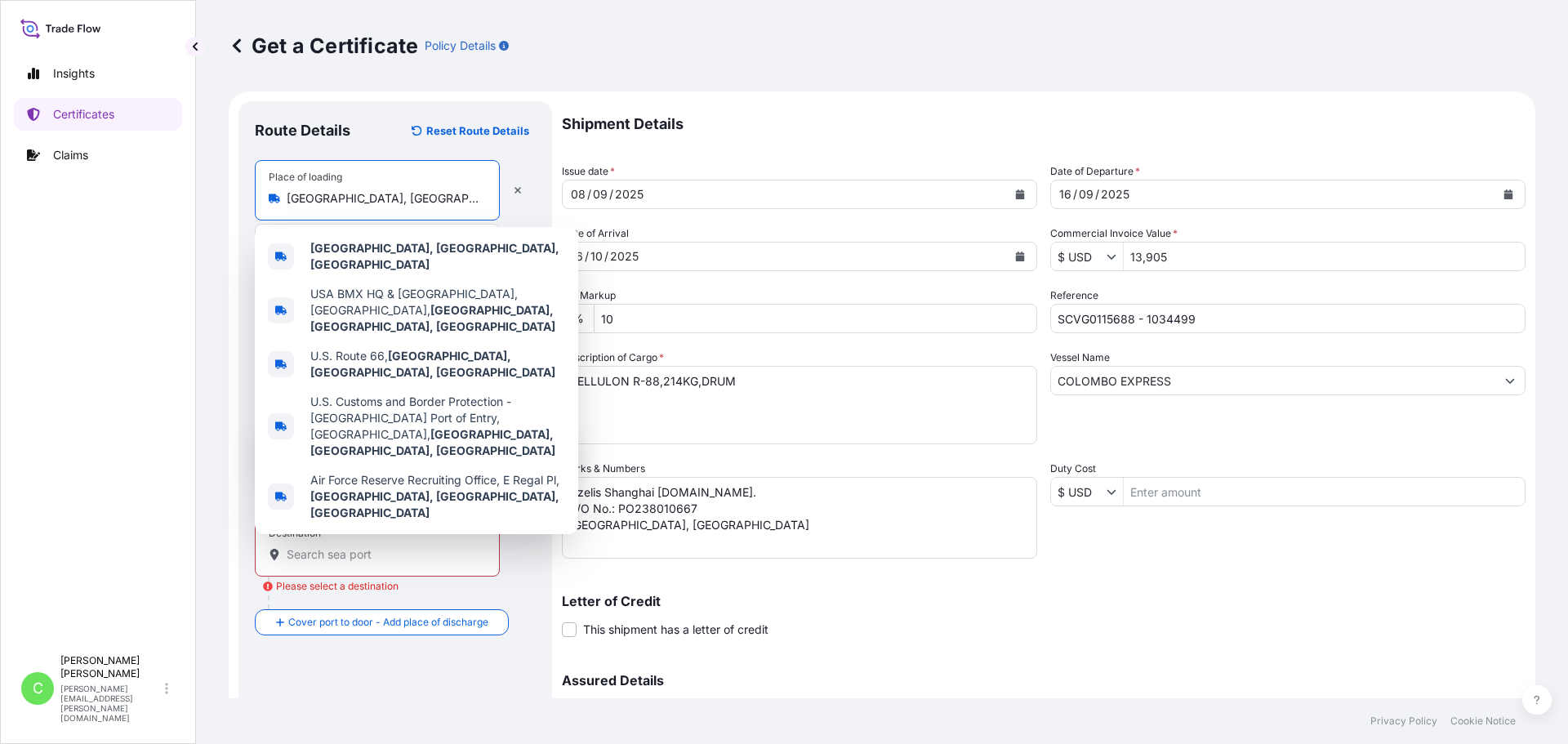
drag, startPoint x: 245, startPoint y: 199, endPoint x: 233, endPoint y: 199, distance: 12.0
click at [233, 199] on form "Route Details Reset Route Details Place of loading Tulsa, OK, USA Road / Inland…" at bounding box center [881, 482] width 1307 height 782
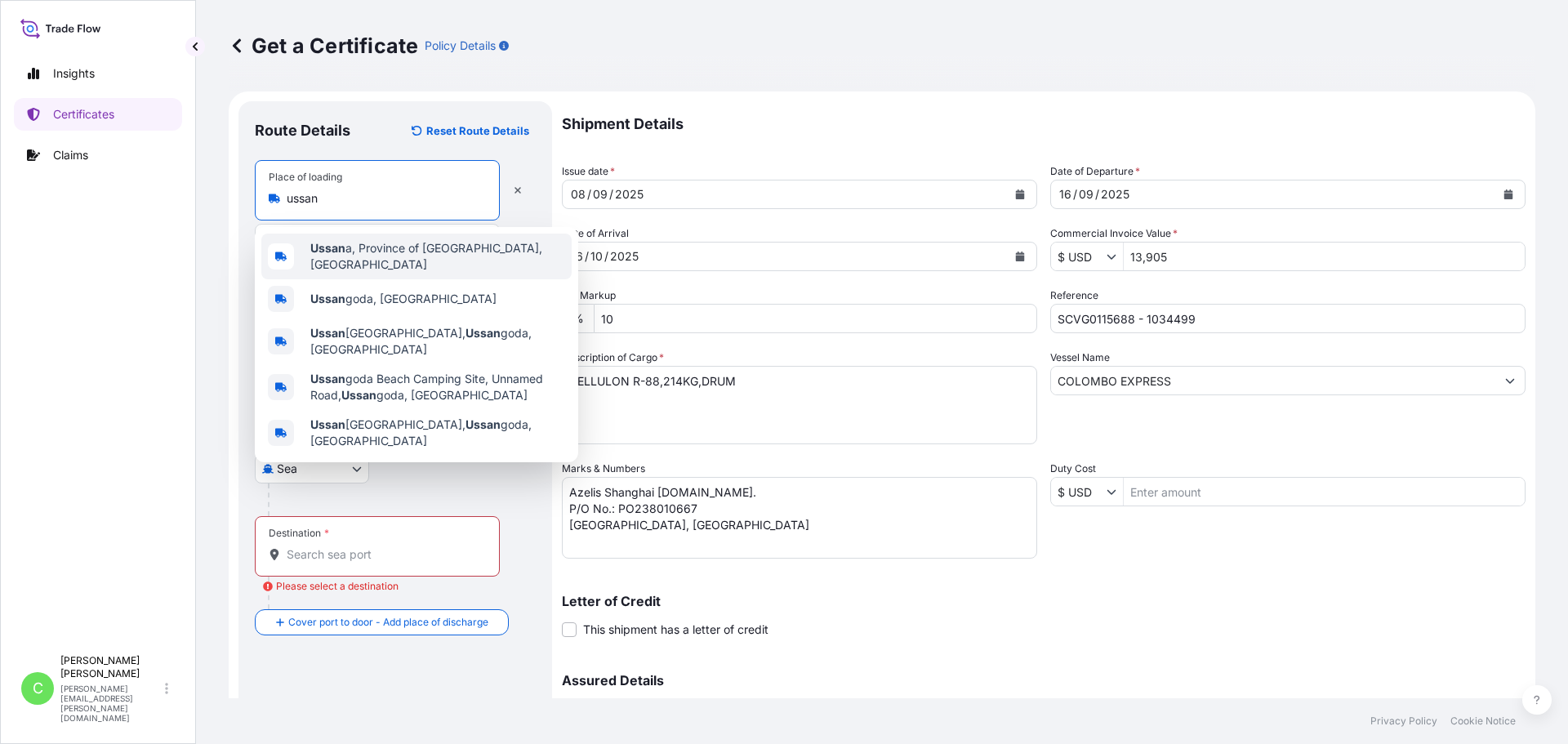
drag, startPoint x: 331, startPoint y: 201, endPoint x: 239, endPoint y: 206, distance: 92.1
click at [239, 206] on div "Route Details Reset Route Details Place of loading ussan Road / Inland Road / I…" at bounding box center [395, 483] width 313 height 762
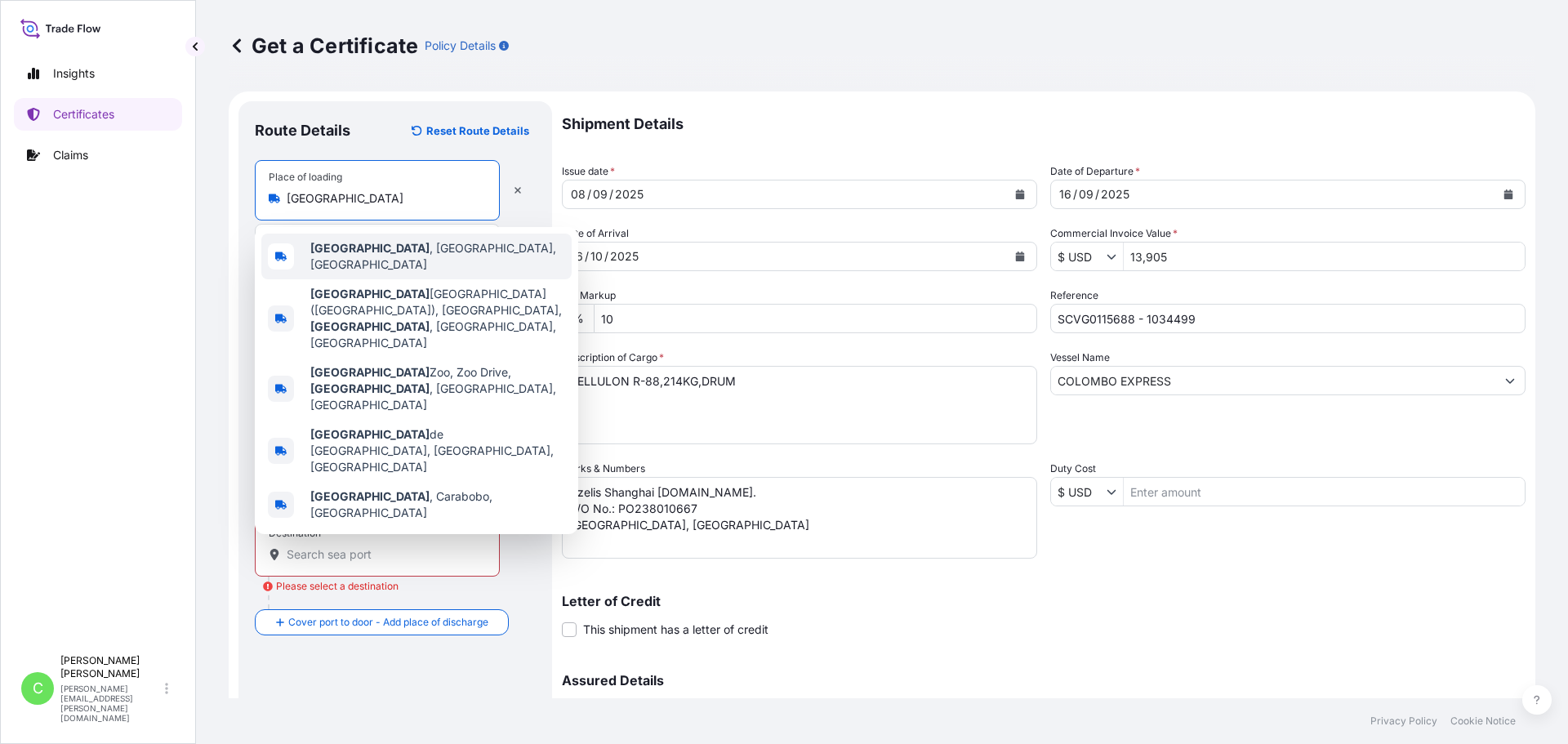
click at [374, 245] on div "San Diego , CA, USA" at bounding box center [417, 256] width 310 height 46
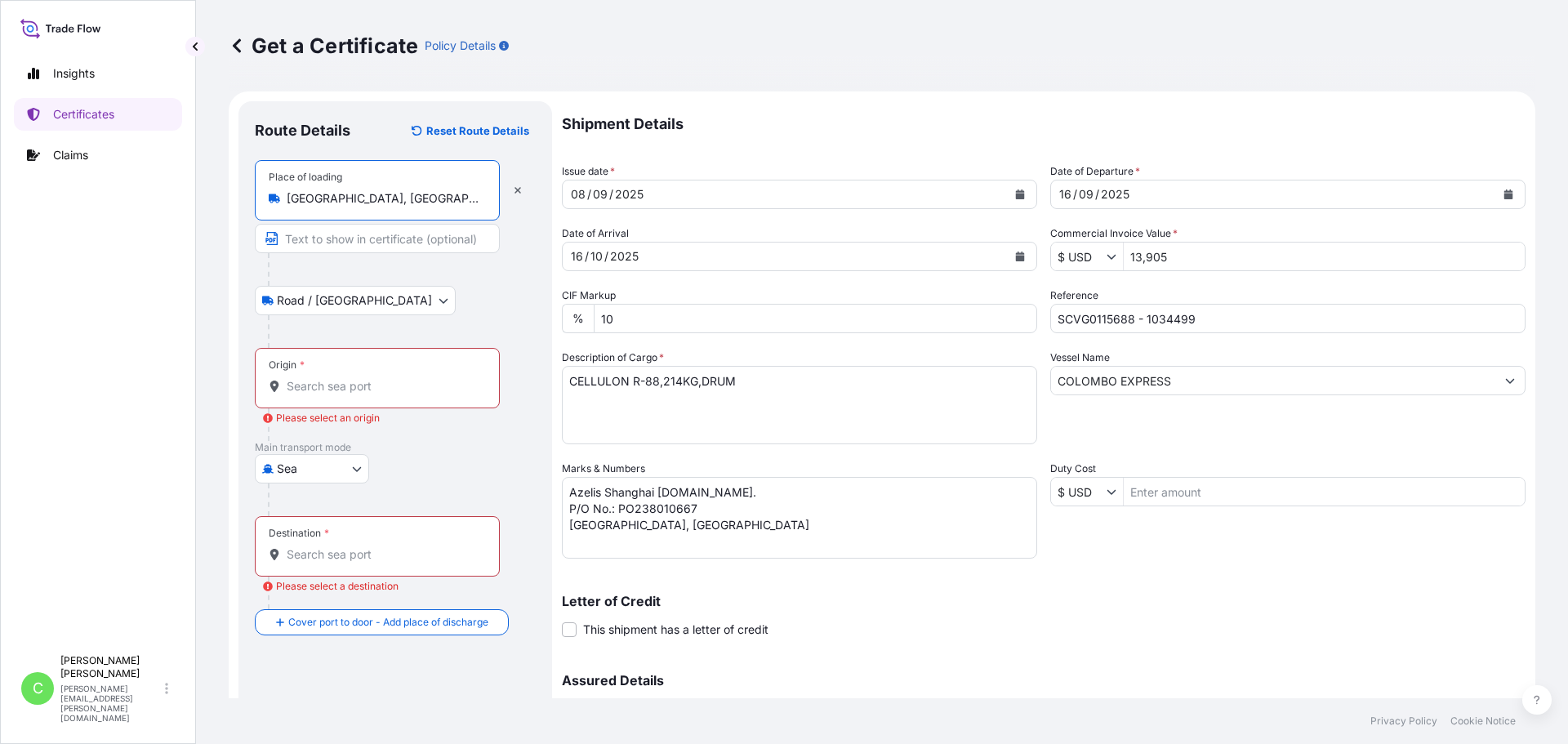
type input "San Diego, CA, USA"
click at [350, 376] on div "Origin *" at bounding box center [377, 378] width 245 height 60
click at [350, 378] on input "Origin * Please select an origin" at bounding box center [383, 386] width 193 height 16
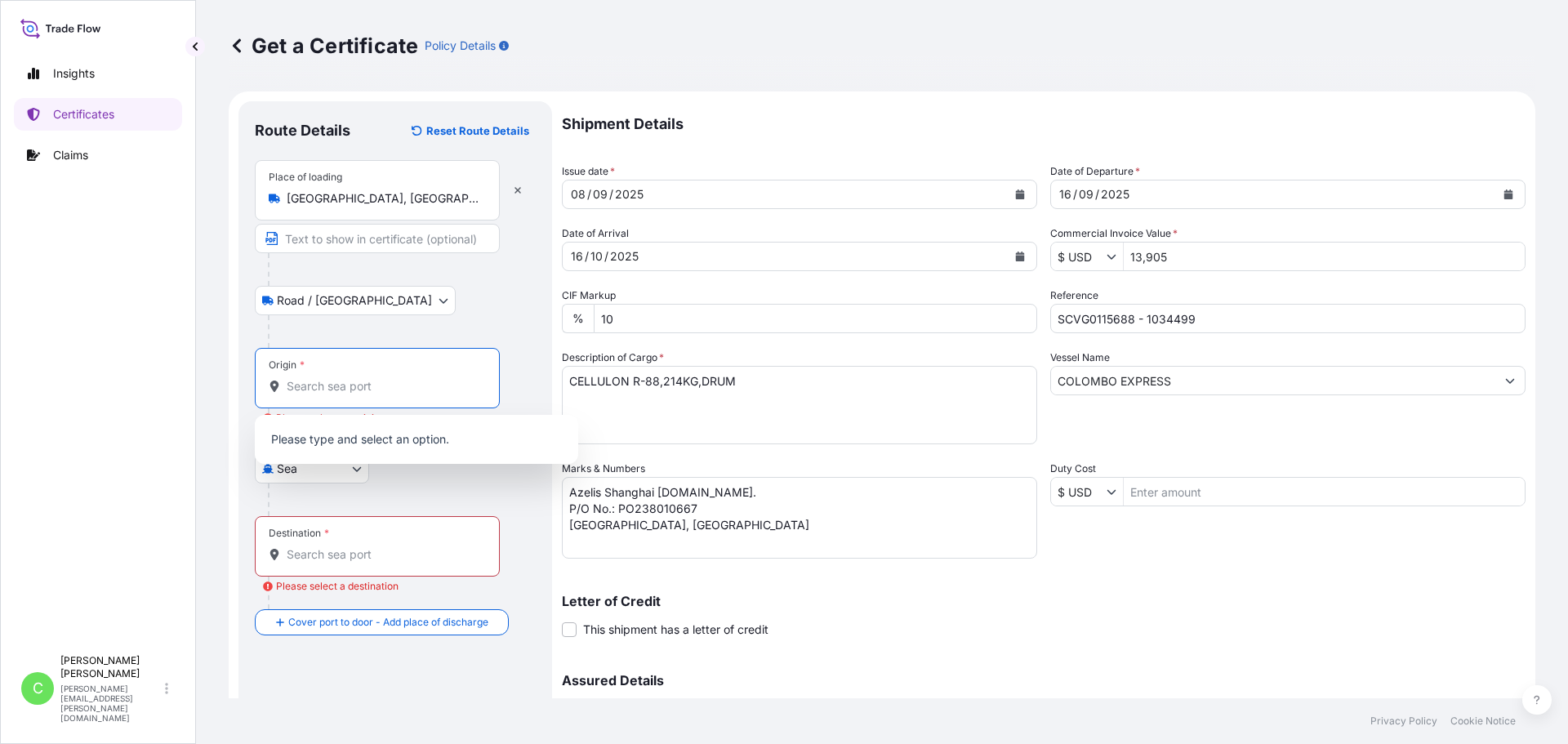
click at [348, 389] on input "Origin * Please select an origin" at bounding box center [383, 386] width 193 height 16
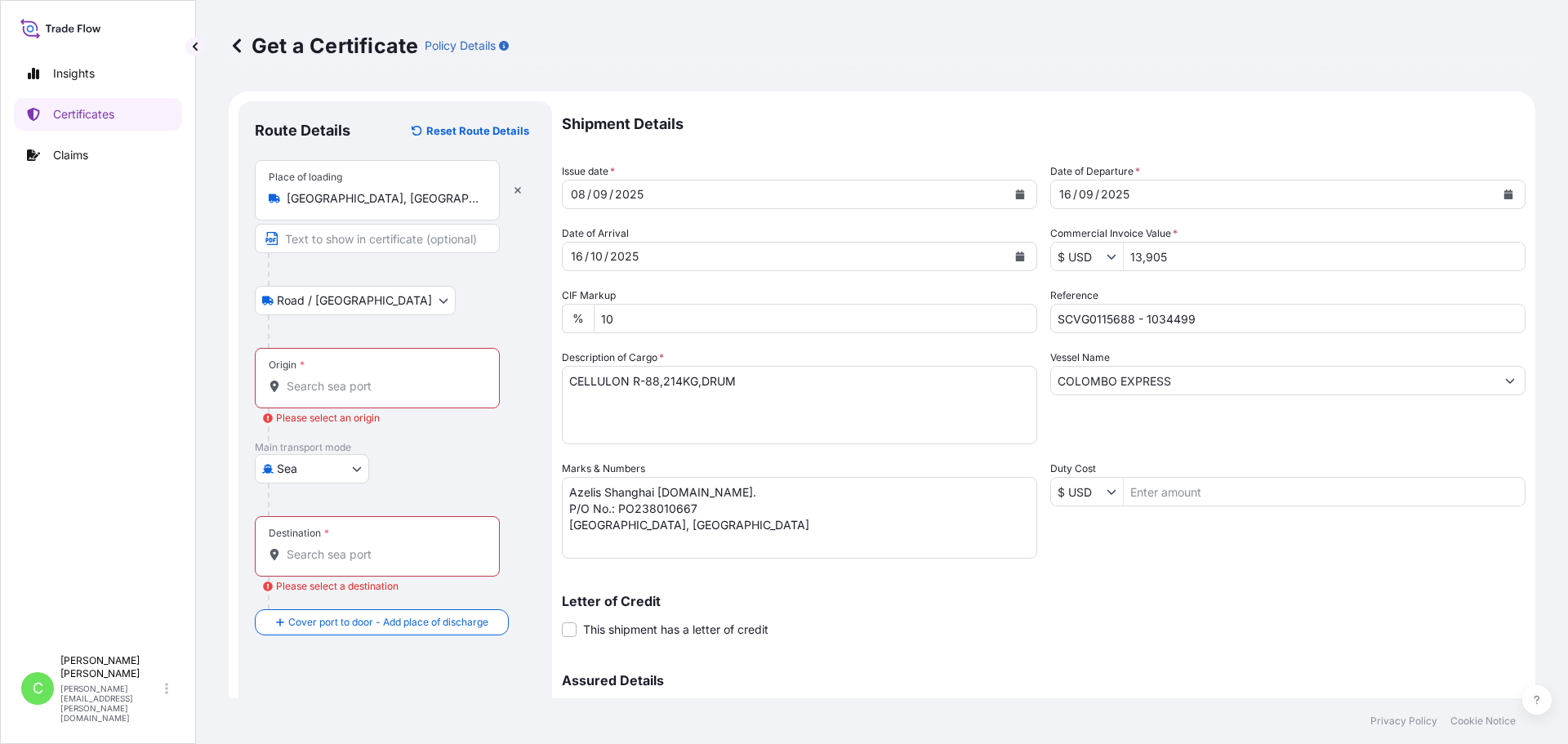
click at [356, 375] on div "Origin *" at bounding box center [377, 378] width 245 height 60
click at [356, 378] on input "Origin * Please select an origin" at bounding box center [383, 386] width 193 height 16
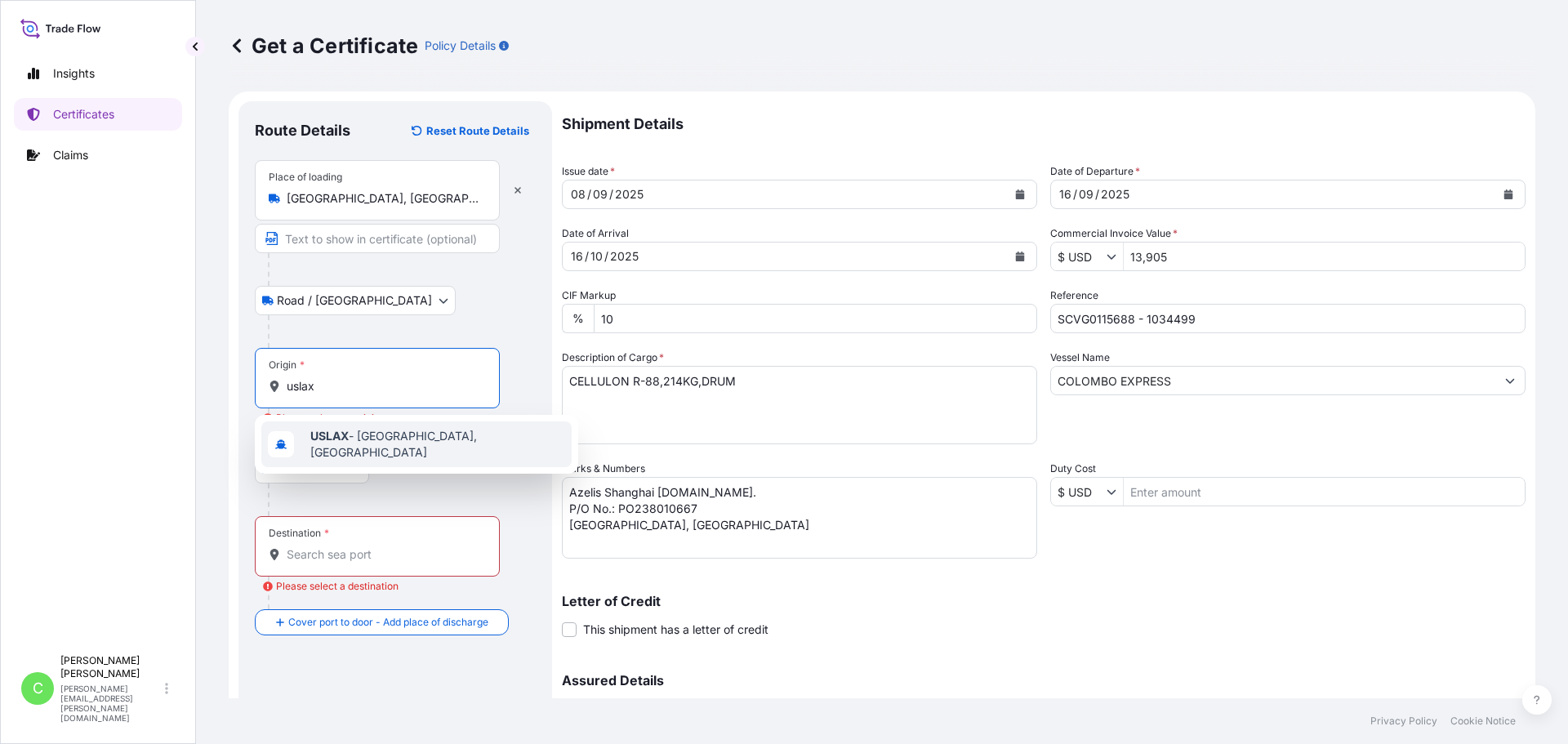
click at [341, 440] on b "USLAX" at bounding box center [329, 435] width 39 height 14
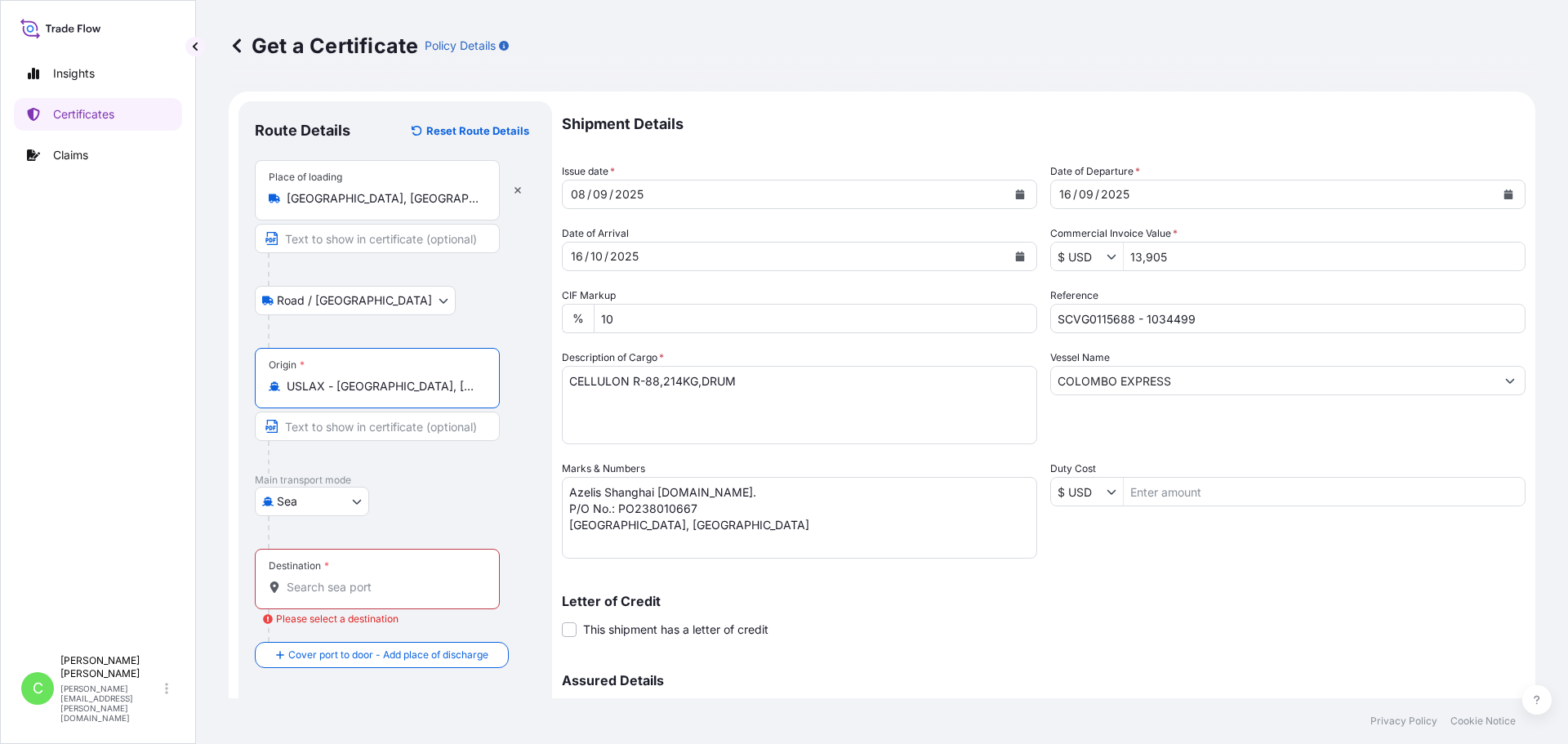
type input "USLAX - Los Angeles, United States"
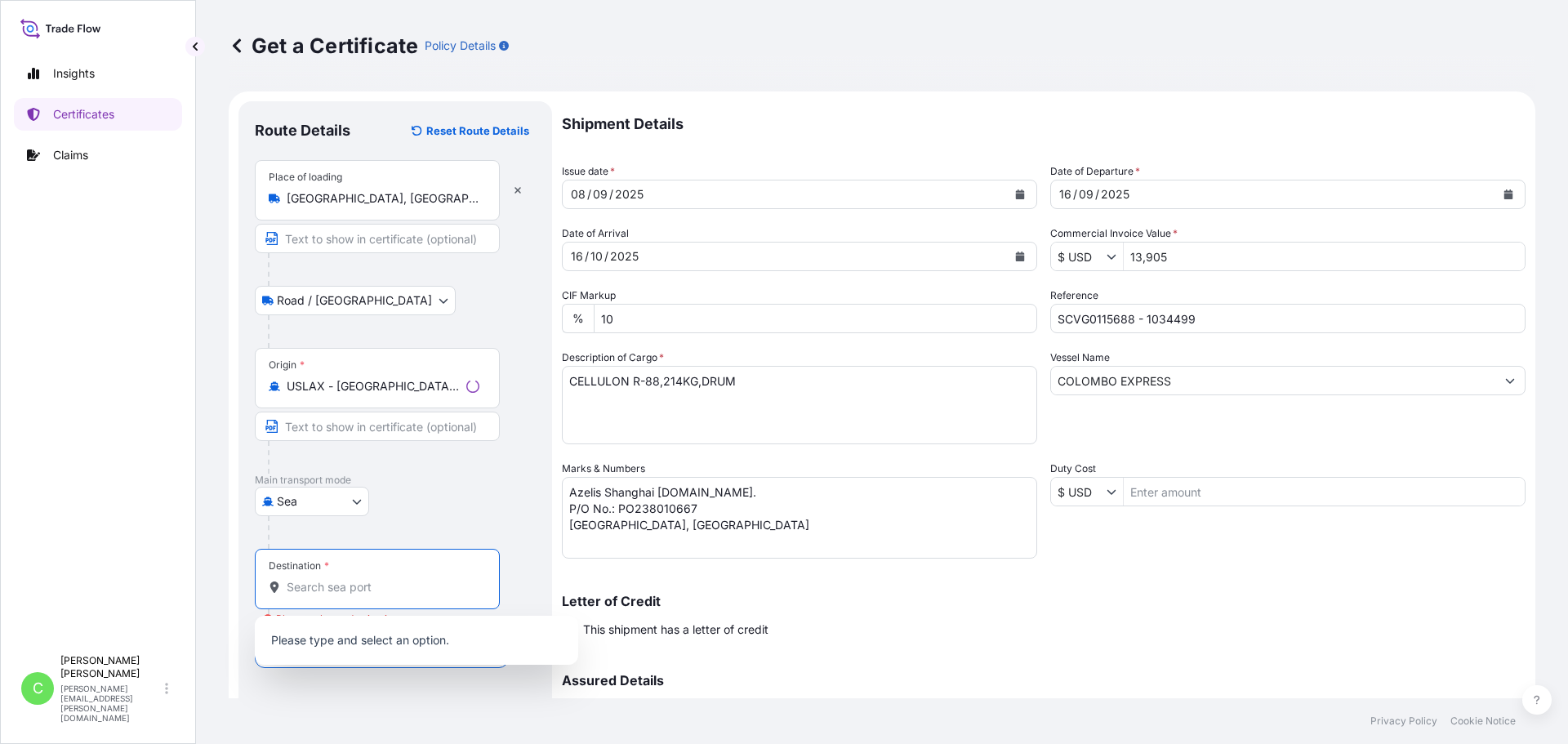
click at [353, 581] on input "Destination * Please select a destination" at bounding box center [383, 587] width 193 height 16
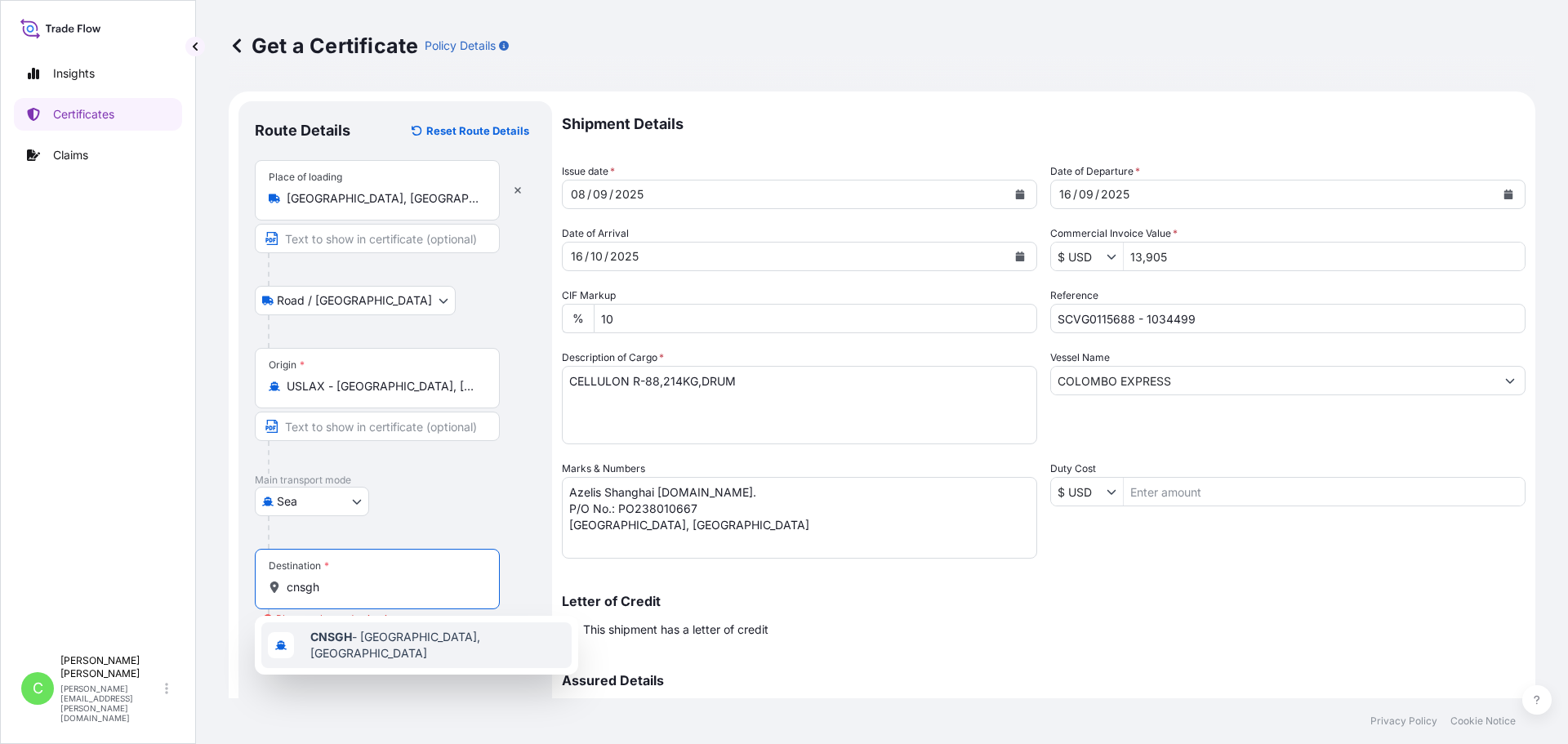
click at [379, 635] on span "CNSGH - Shanghai, China" at bounding box center [437, 644] width 255 height 33
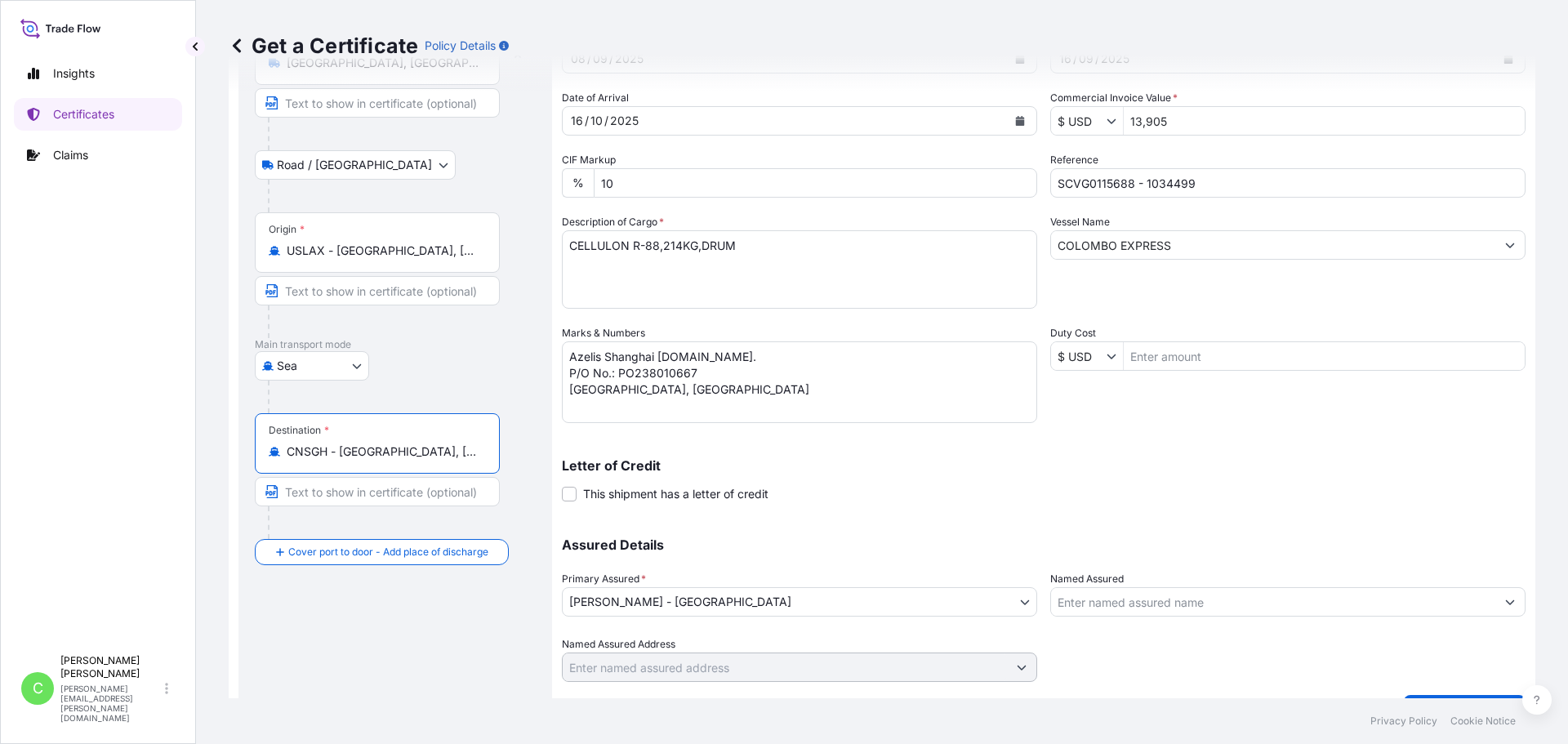
scroll to position [175, 0]
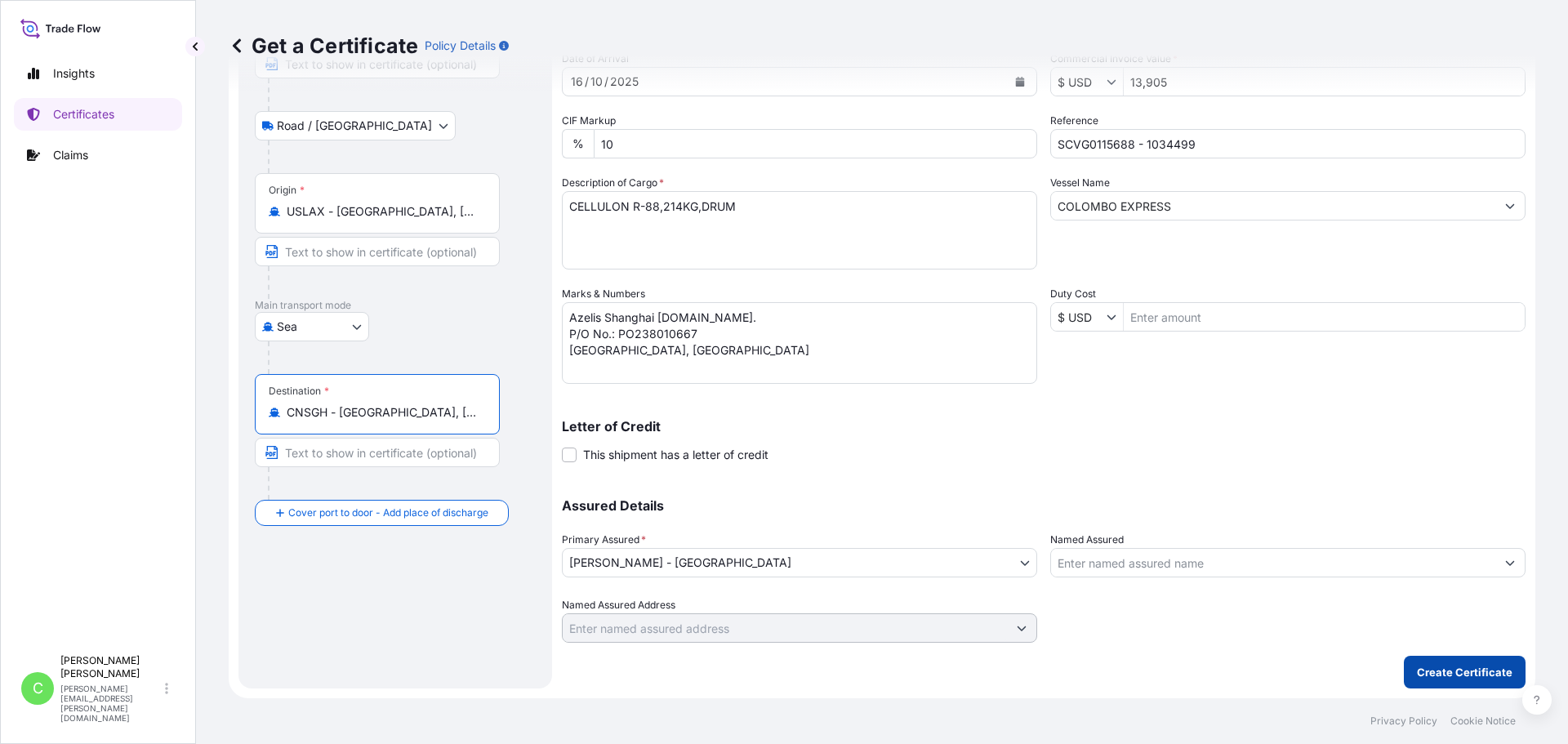
type input "CNSGH - Shanghai, China"
click at [1455, 672] on p "Create Certificate" at bounding box center [1465, 672] width 96 height 16
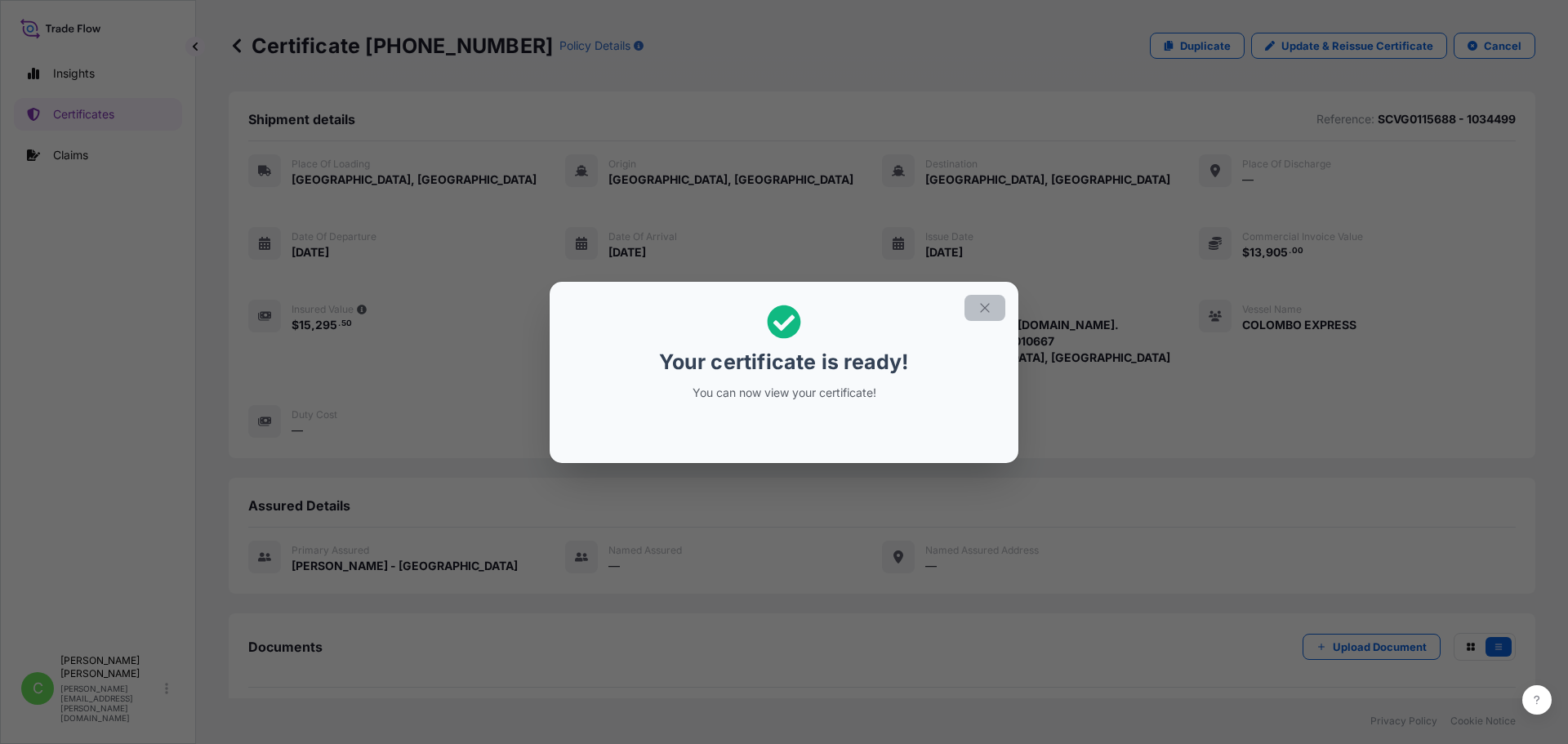
click at [988, 303] on icon "button" at bounding box center [985, 308] width 15 height 15
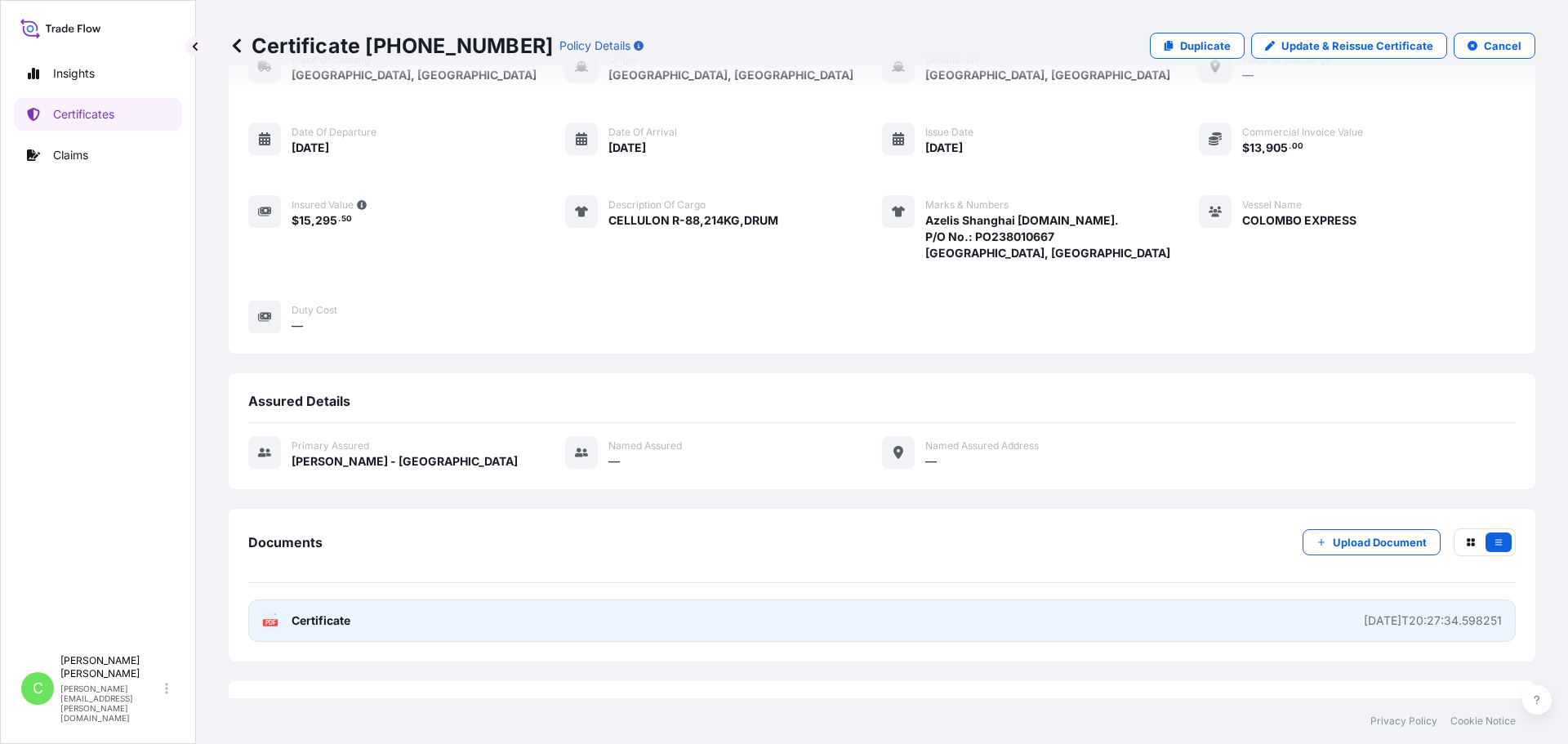
scroll to position [164, 0]
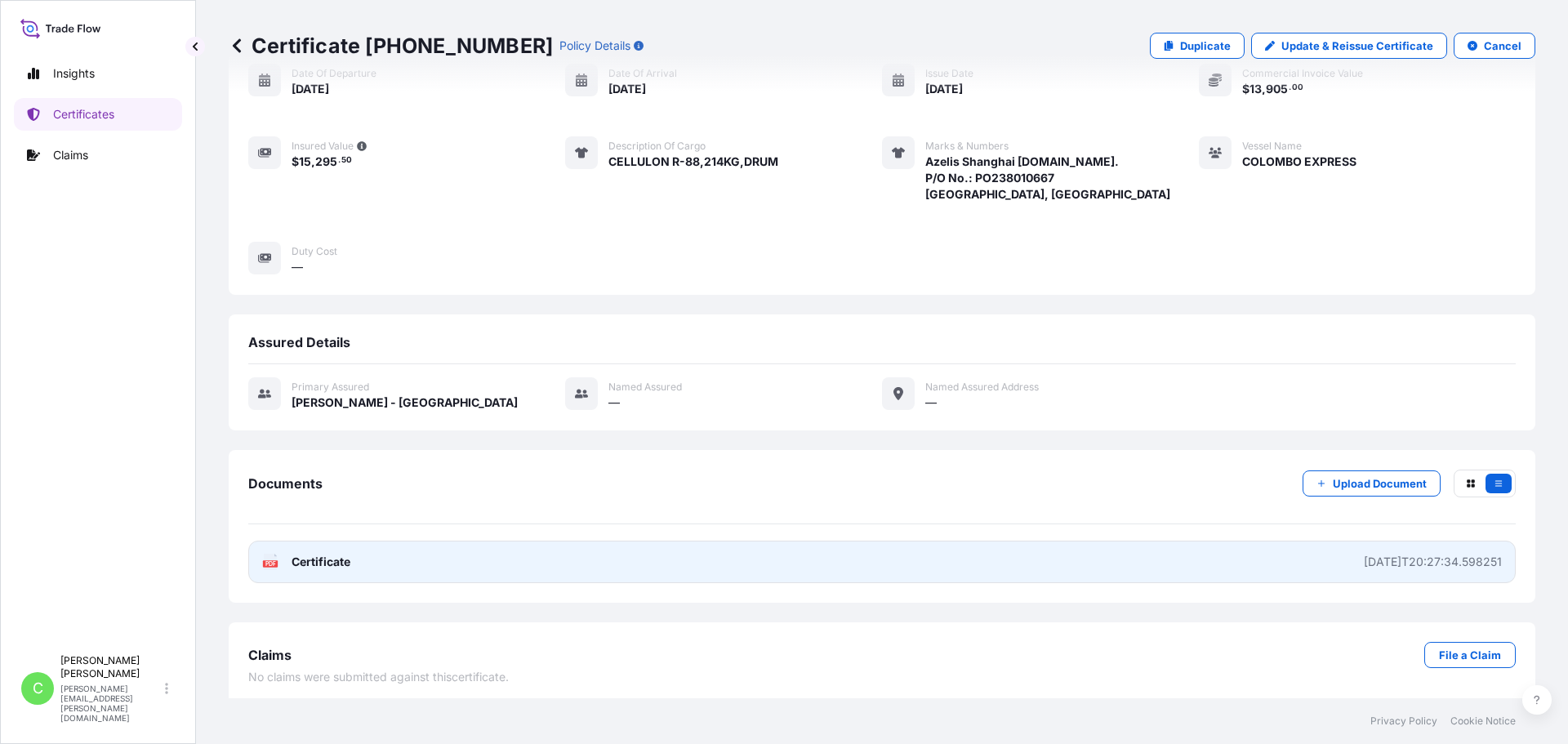
click at [383, 572] on link "PDF Certificate 2025-09-30T20:27:34.598251" at bounding box center [881, 562] width 1267 height 42
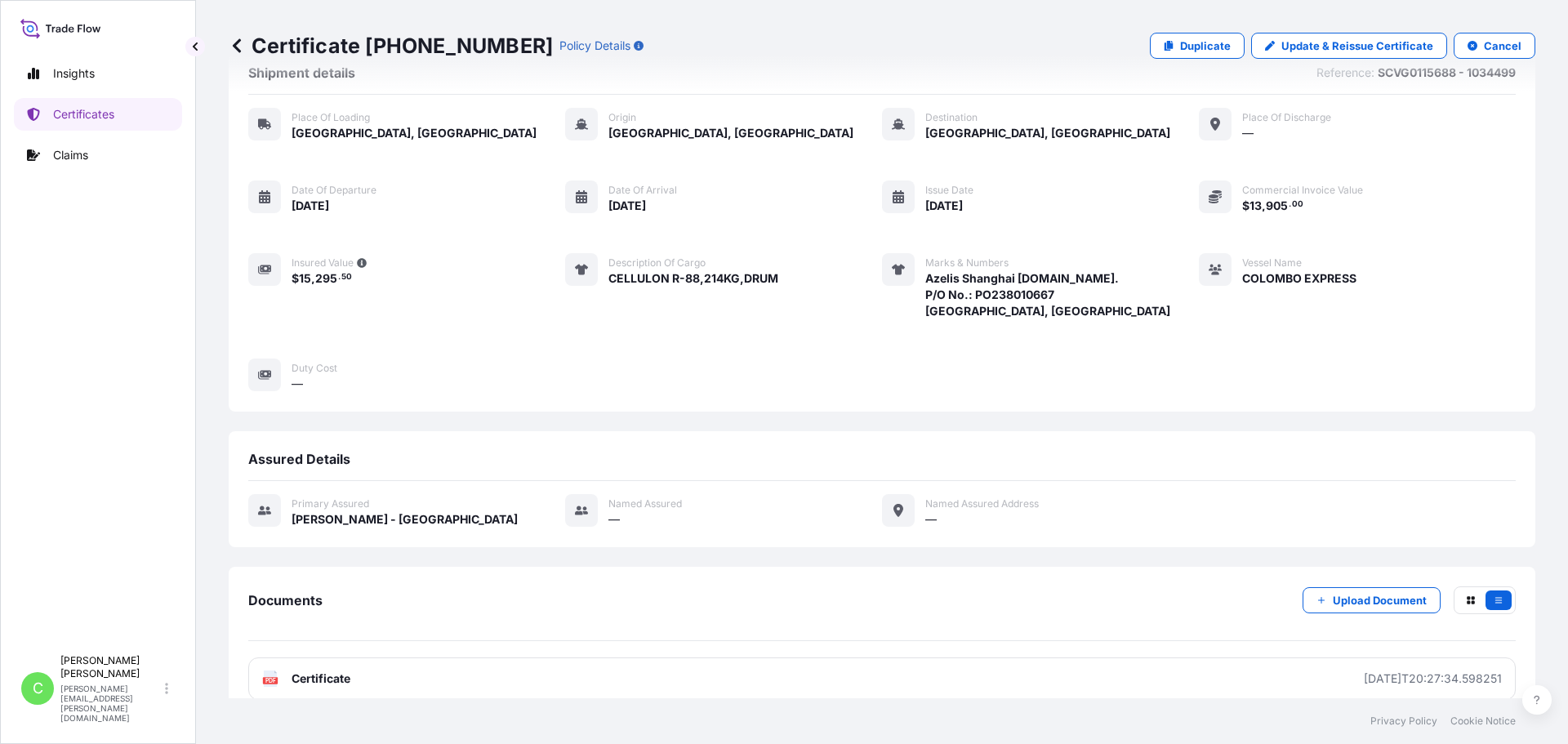
scroll to position [0, 0]
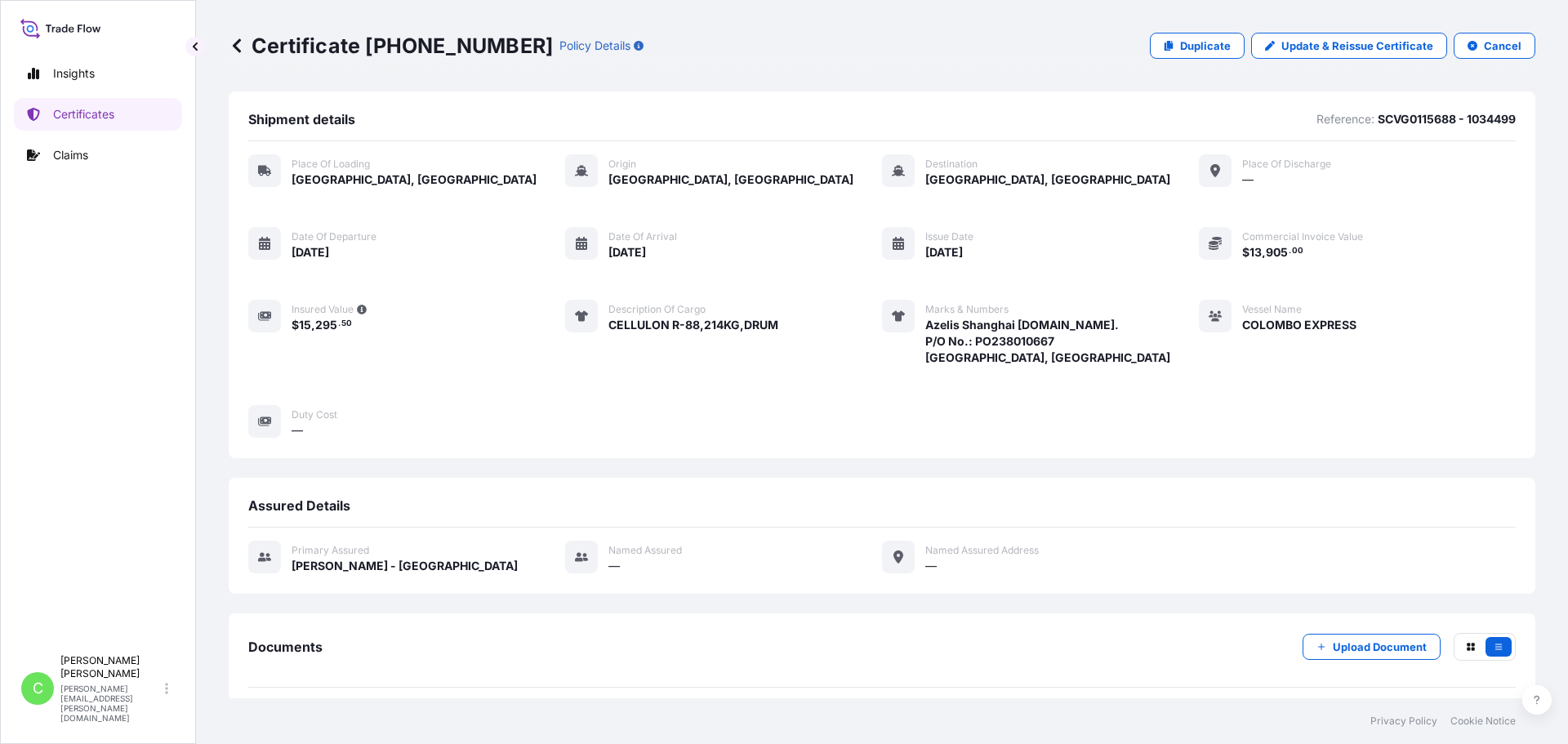
click at [872, 108] on div "Shipment details Reference: SCVG0115688 - 1034499 Place of Loading San Diego, U…" at bounding box center [881, 275] width 1307 height 367
